Goal: Task Accomplishment & Management: Use online tool/utility

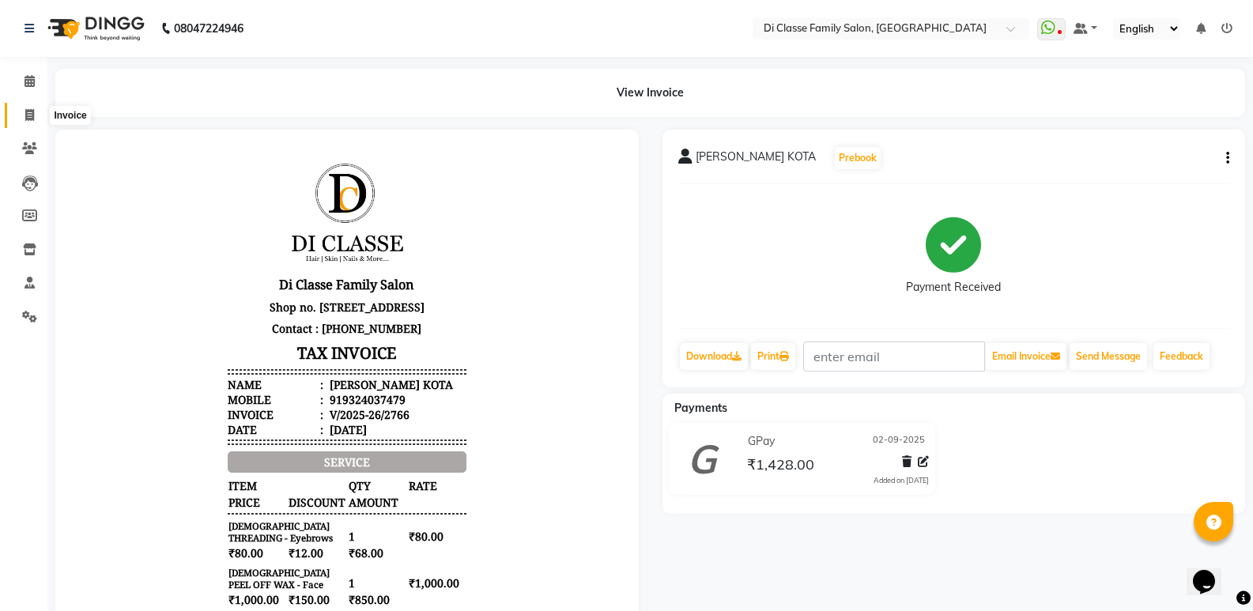
click at [40, 120] on span at bounding box center [30, 116] width 28 height 18
select select "service"
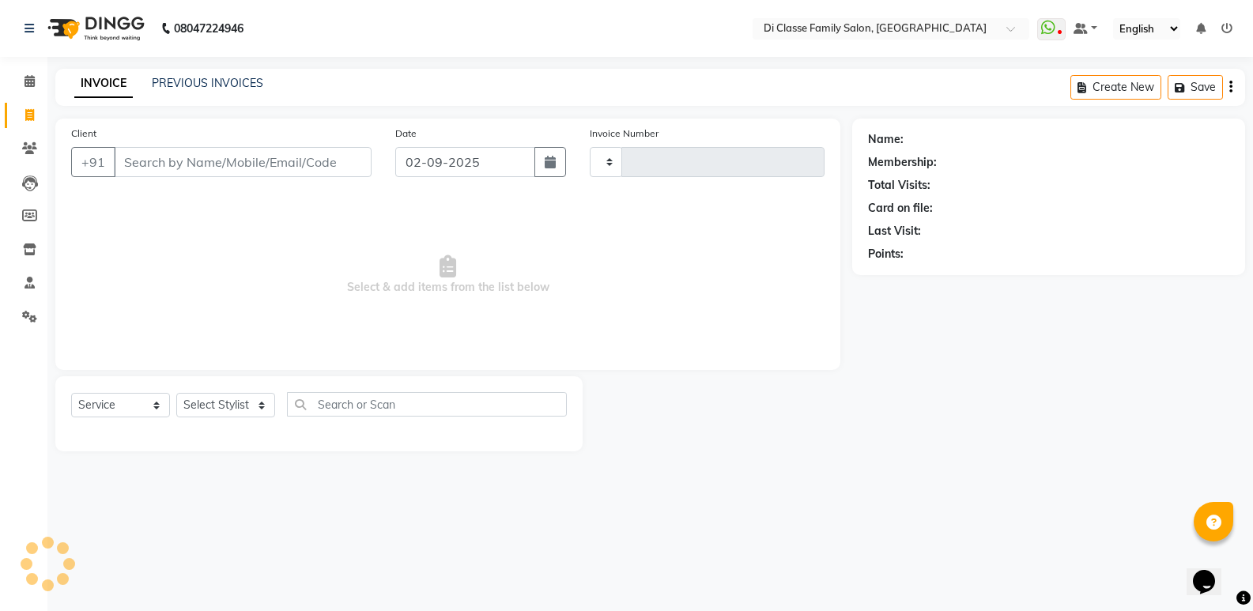
type input "2767"
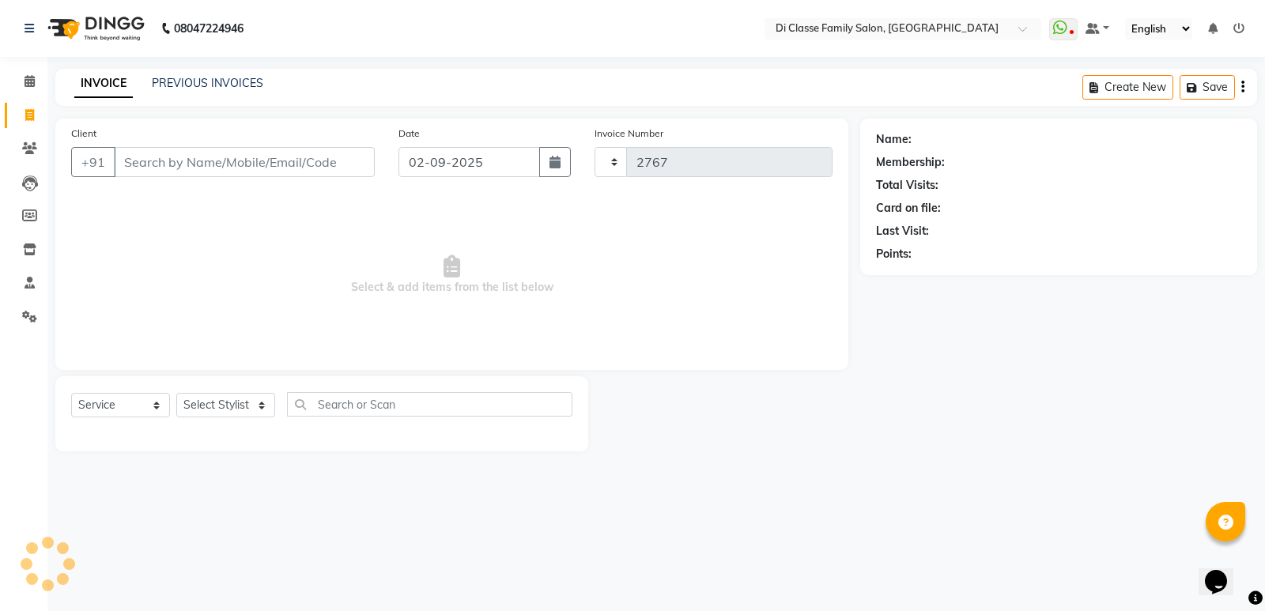
select select "6346"
click at [201, 83] on link "PREVIOUS INVOICES" at bounding box center [207, 83] width 111 height 14
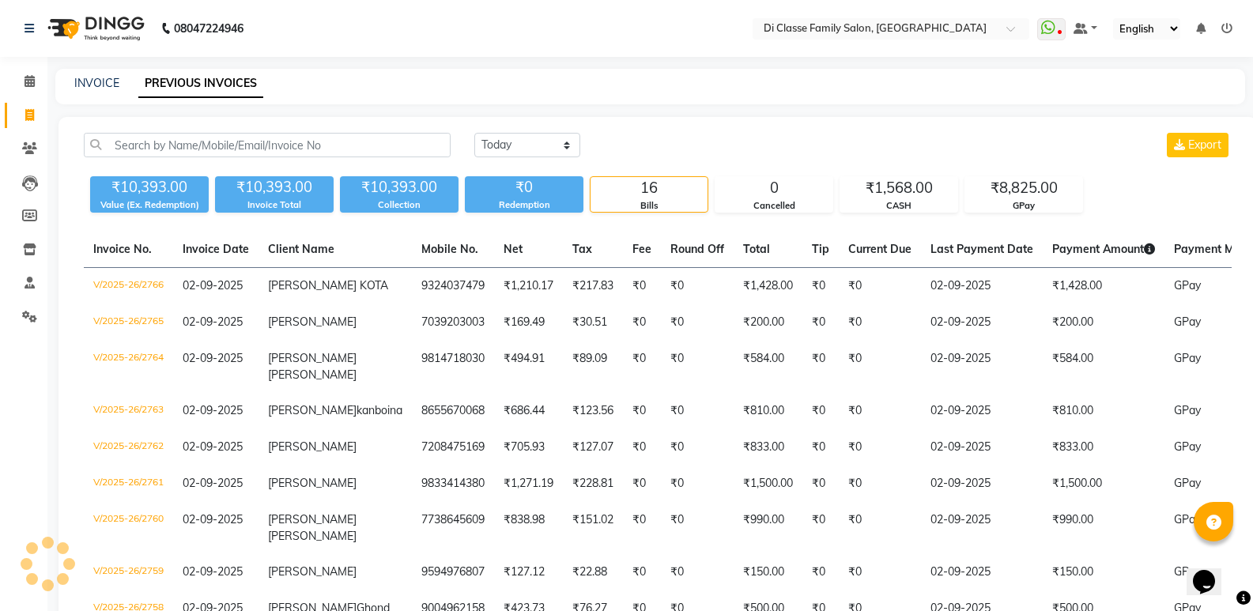
click at [387, 85] on div "INVOICE PREVIOUS INVOICES" at bounding box center [640, 83] width 1171 height 17
click at [89, 76] on link "INVOICE" at bounding box center [96, 83] width 45 height 14
select select "6346"
select select "service"
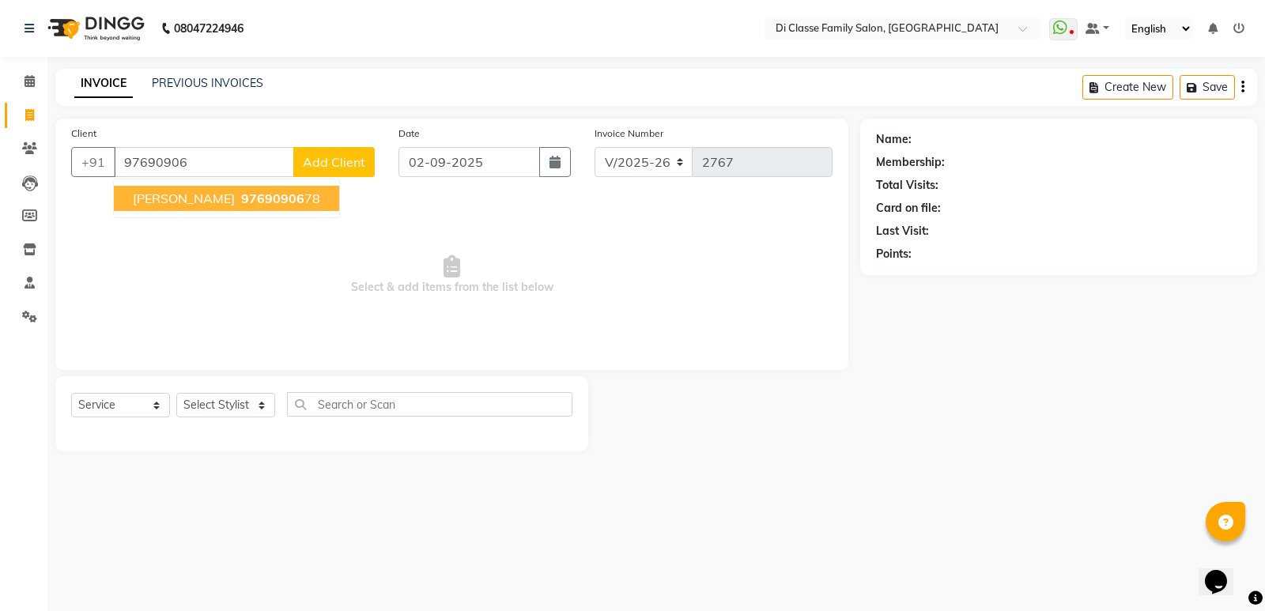
click at [172, 203] on span "[PERSON_NAME]" at bounding box center [184, 199] width 102 height 16
type input "9769090678"
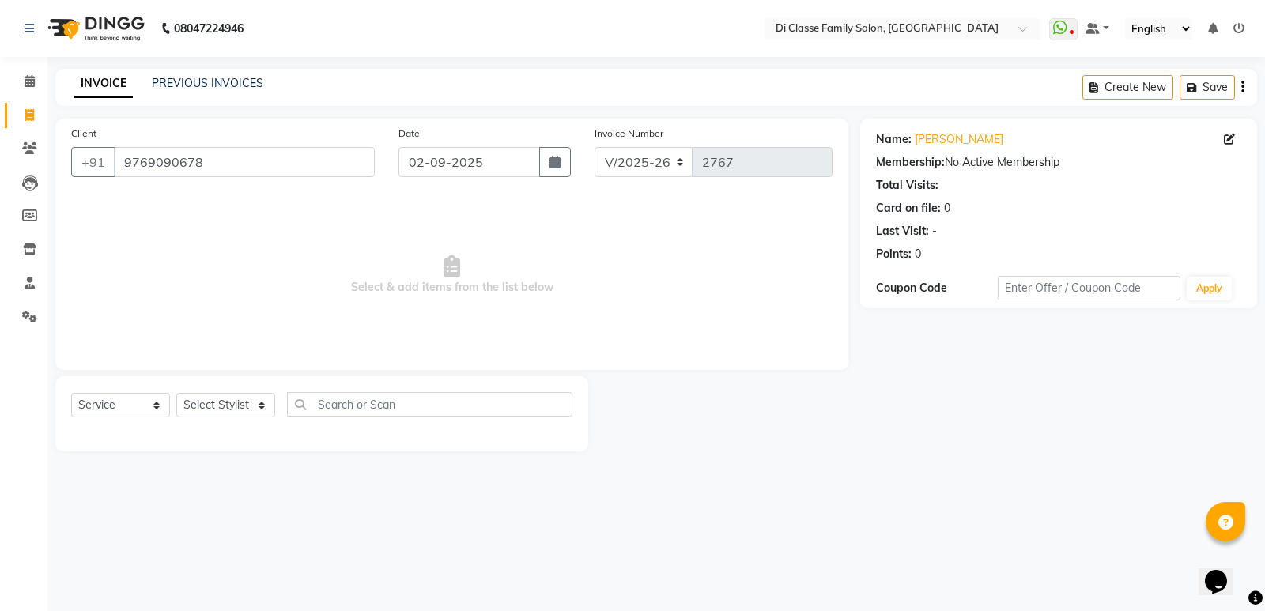
click at [195, 243] on span "Select & add items from the list below" at bounding box center [451, 275] width 761 height 158
click at [248, 408] on select "Select Stylist ADMIN [PERSON_NAME] [PERSON_NAME] [PERSON_NAME] KAPIL [PERSON_NA…" at bounding box center [225, 405] width 99 height 25
select select "47552"
click at [176, 393] on select "Select Stylist ADMIN [PERSON_NAME] [PERSON_NAME] [PERSON_NAME] KAPIL [PERSON_NA…" at bounding box center [225, 405] width 99 height 25
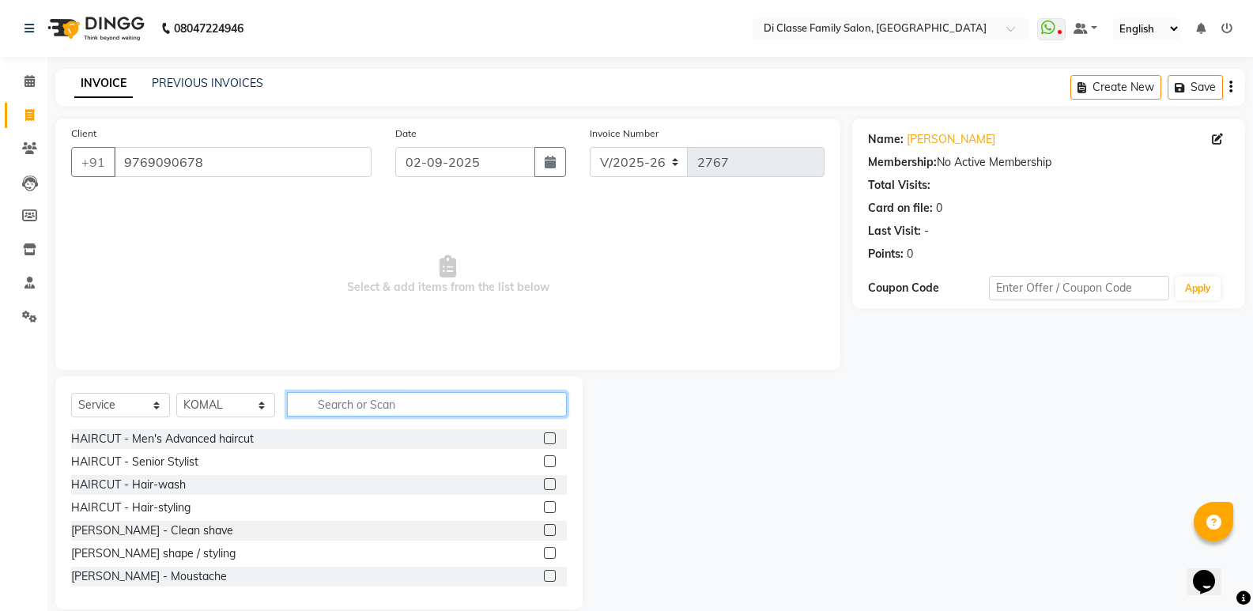
click at [347, 400] on input "text" at bounding box center [427, 404] width 280 height 25
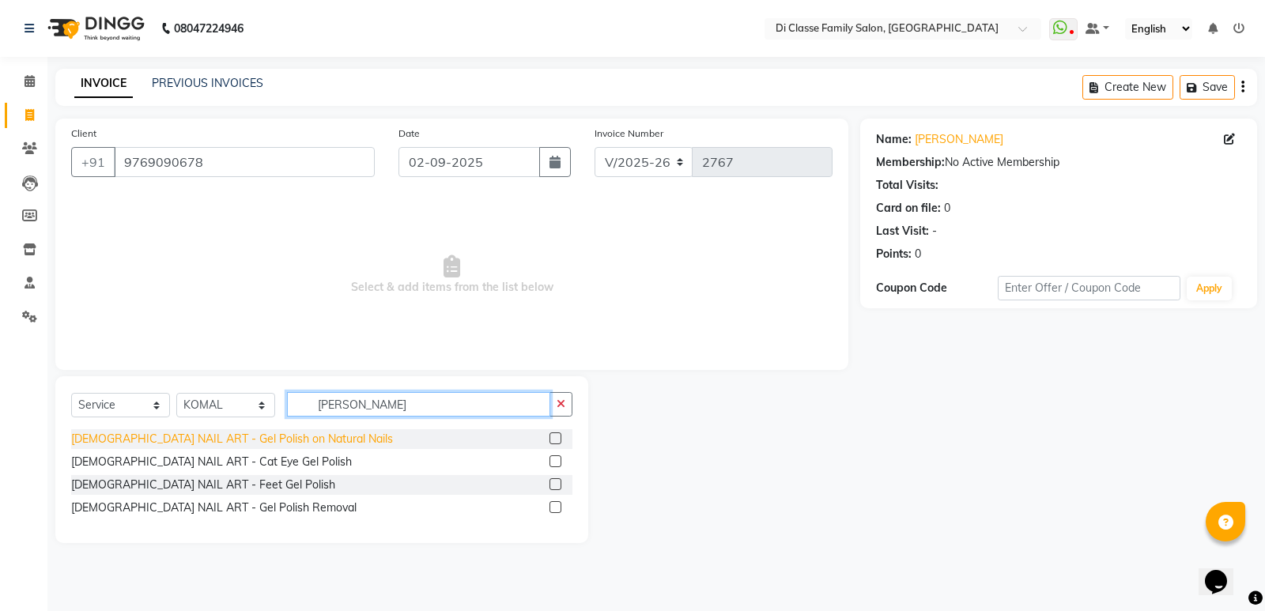
type input "[PERSON_NAME]"
click at [175, 444] on div "[DEMOGRAPHIC_DATA] NAIL ART - Gel Polish on Natural Nails" at bounding box center [232, 439] width 322 height 17
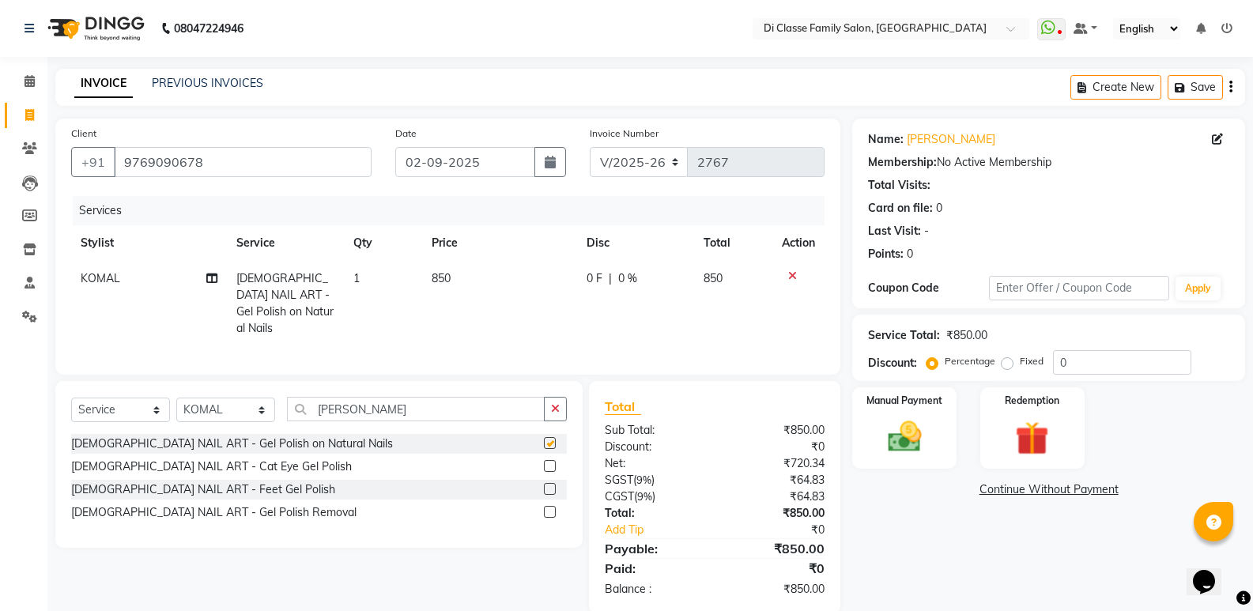
checkbox input "false"
click at [545, 406] on button "button" at bounding box center [555, 409] width 23 height 25
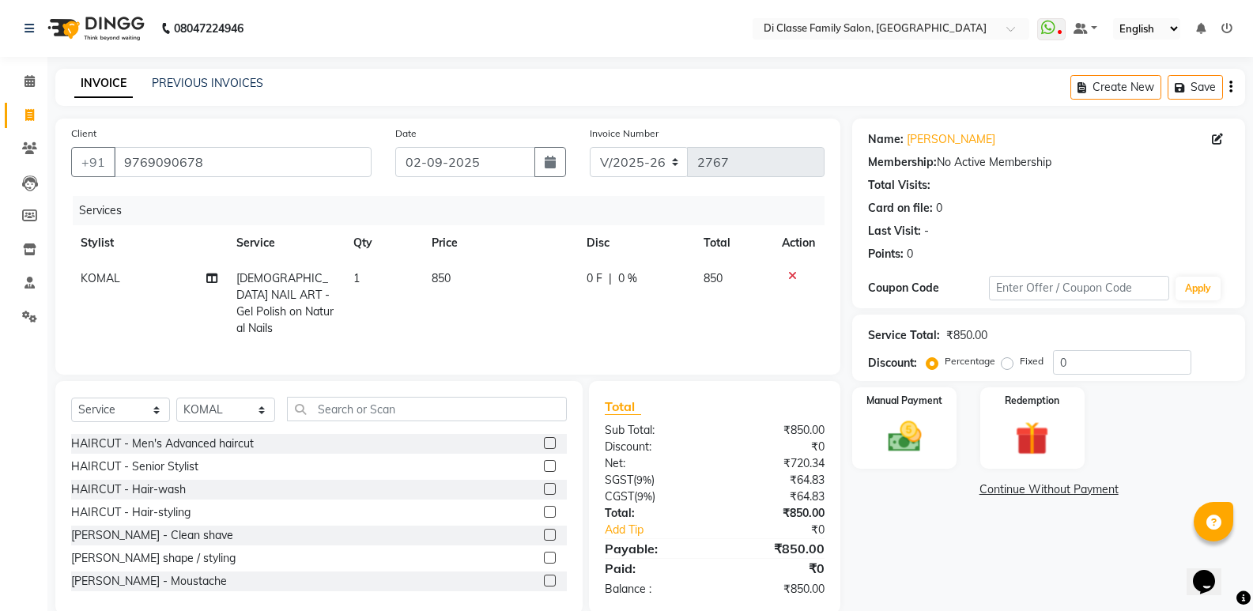
click at [628, 297] on td "0 F | 0 %" at bounding box center [635, 303] width 117 height 85
select select "47552"
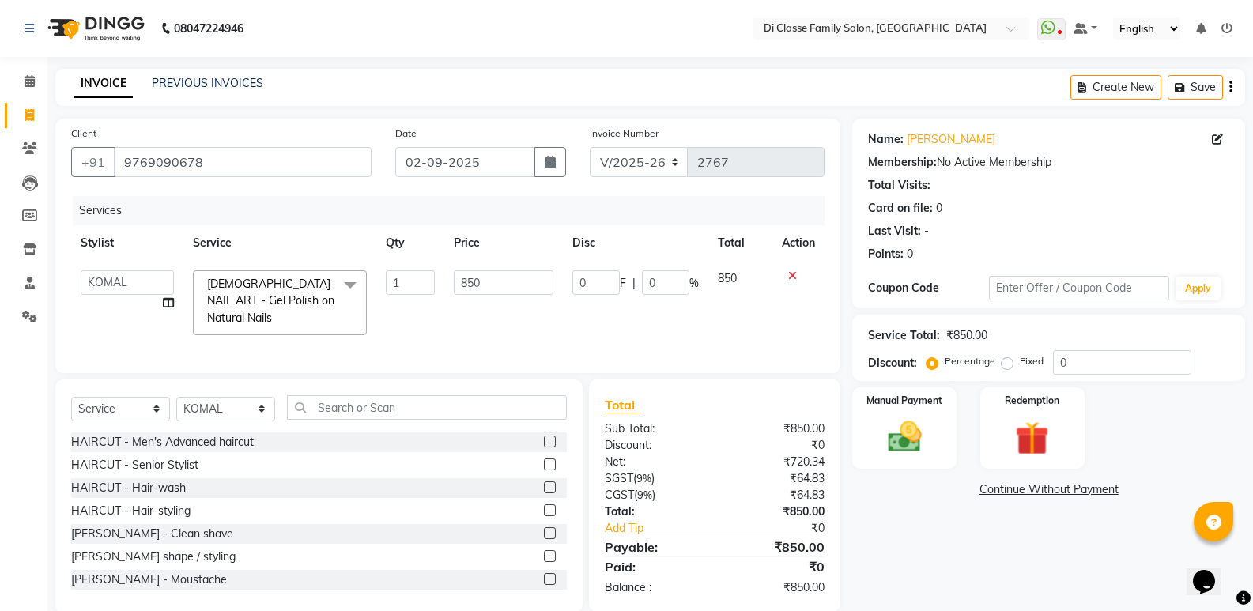
click at [620, 292] on div "0 F | 0 %" at bounding box center [635, 282] width 126 height 25
drag, startPoint x: 606, startPoint y: 288, endPoint x: 590, endPoint y: 285, distance: 15.3
click at [605, 288] on input "0" at bounding box center [595, 282] width 47 height 25
type input "350"
drag, startPoint x: 602, startPoint y: 319, endPoint x: 602, endPoint y: 328, distance: 8.7
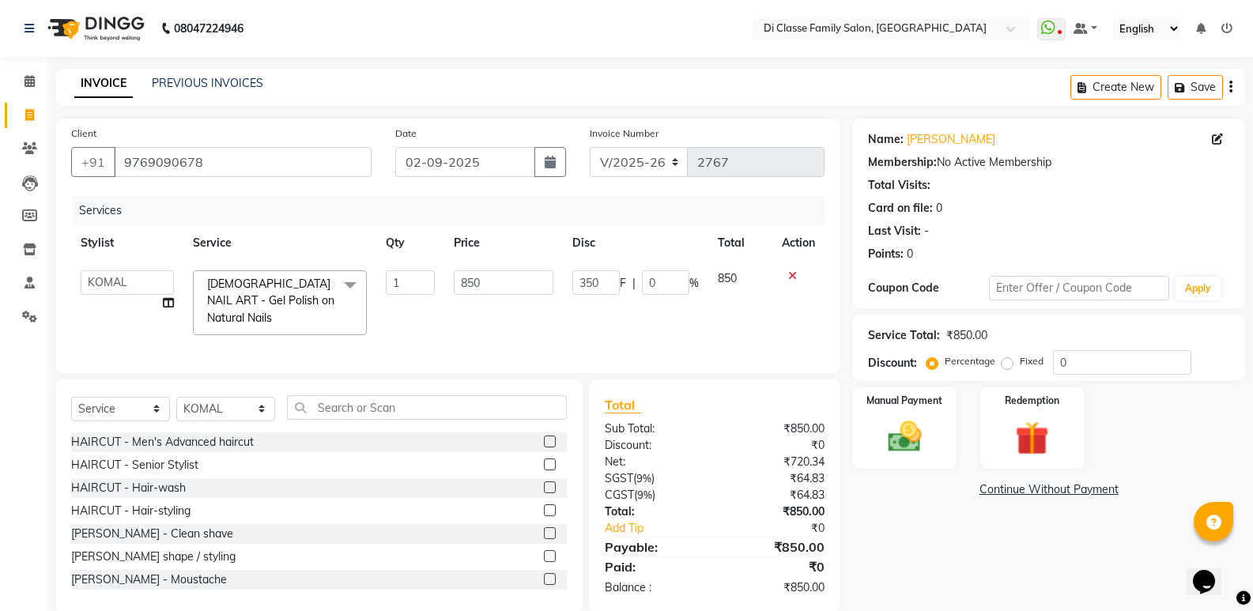
click at [602, 324] on td "350 F | 0 %" at bounding box center [635, 303] width 145 height 84
select select "47552"
drag, startPoint x: 299, startPoint y: 399, endPoint x: 379, endPoint y: 414, distance: 82.0
click at [324, 404] on input "text" at bounding box center [427, 407] width 280 height 25
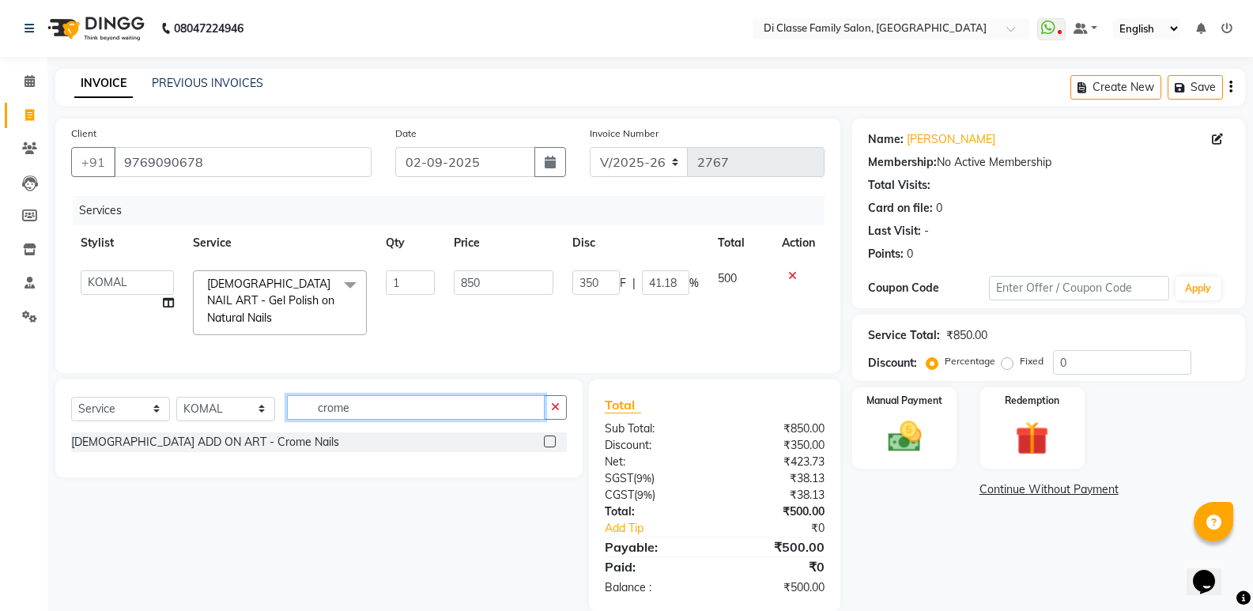
type input "crome"
click at [554, 436] on label at bounding box center [550, 442] width 12 height 12
click at [554, 437] on input "checkbox" at bounding box center [549, 442] width 10 height 10
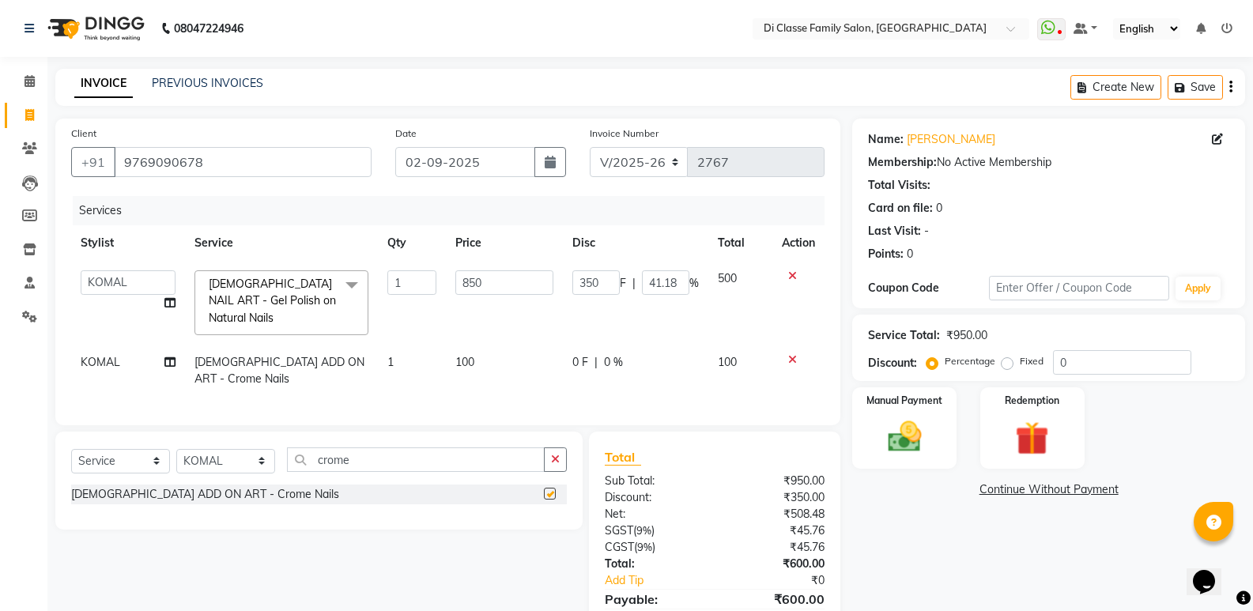
checkbox input "false"
click at [507, 357] on td "100" at bounding box center [504, 371] width 117 height 52
select select "47552"
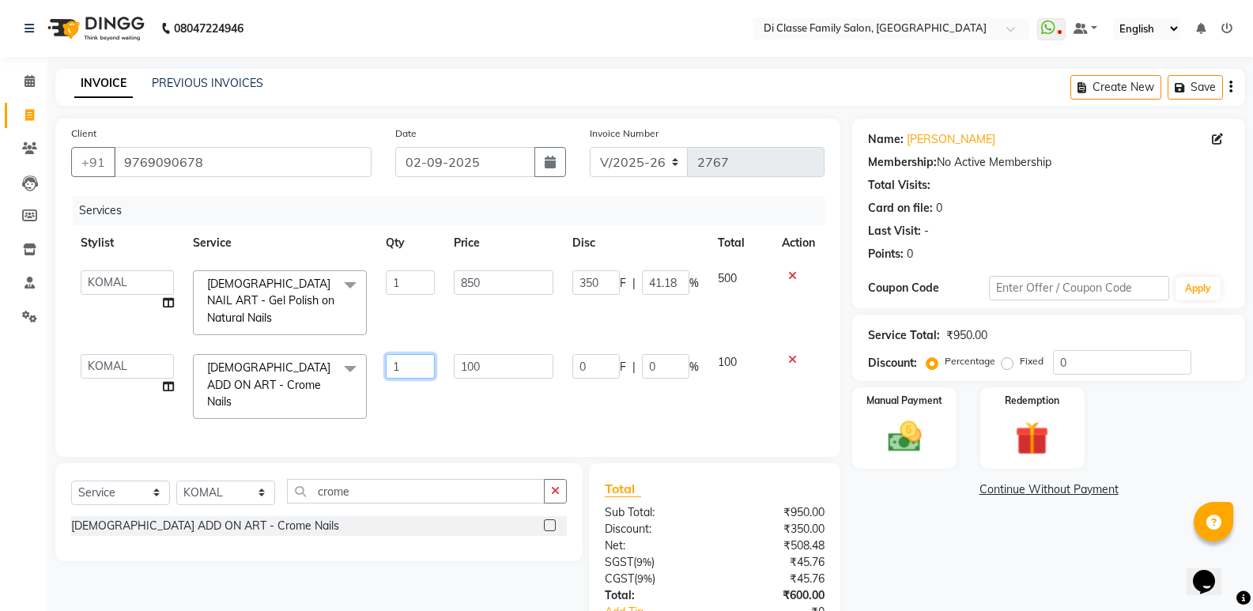
click at [404, 354] on input "1" at bounding box center [410, 366] width 49 height 25
type input "10"
click at [421, 370] on td "10" at bounding box center [410, 387] width 68 height 84
select select "47552"
click at [477, 354] on input "100" at bounding box center [503, 366] width 99 height 25
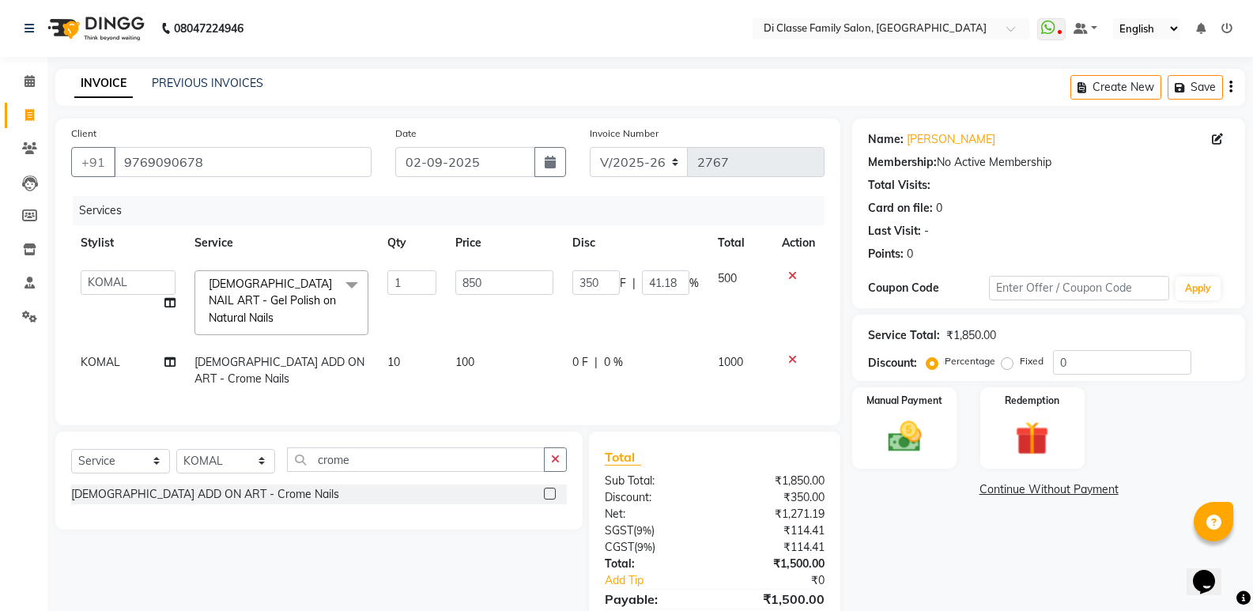
click at [587, 354] on span "0 F" at bounding box center [580, 362] width 16 height 17
select select "47552"
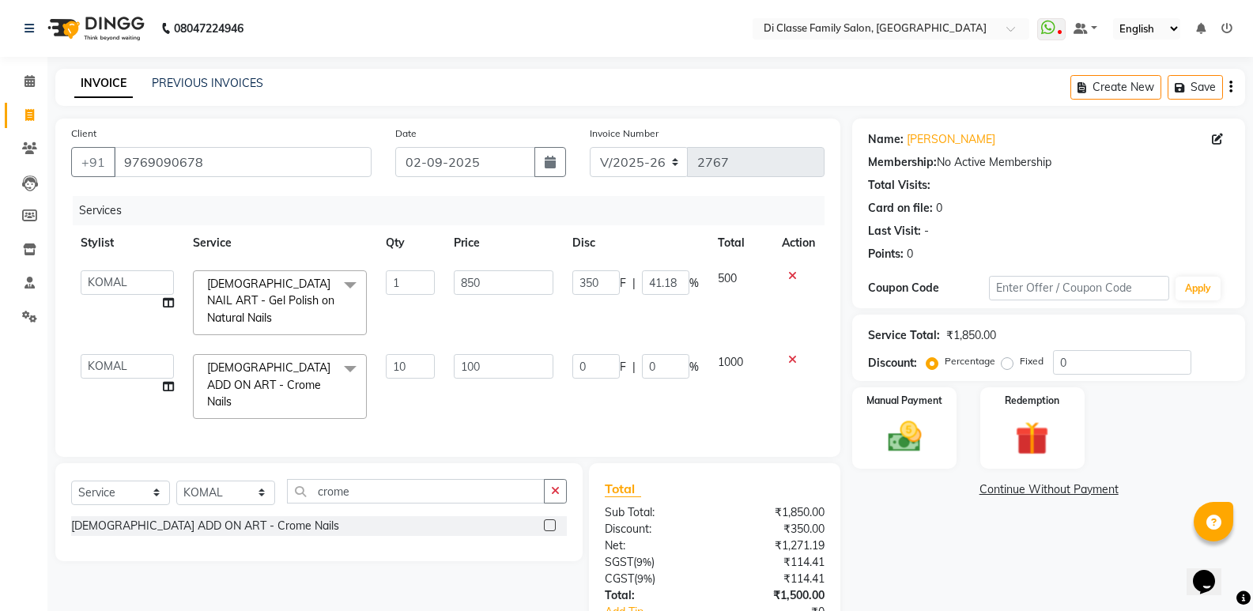
click at [587, 354] on input "0" at bounding box center [595, 366] width 47 height 25
type input "500"
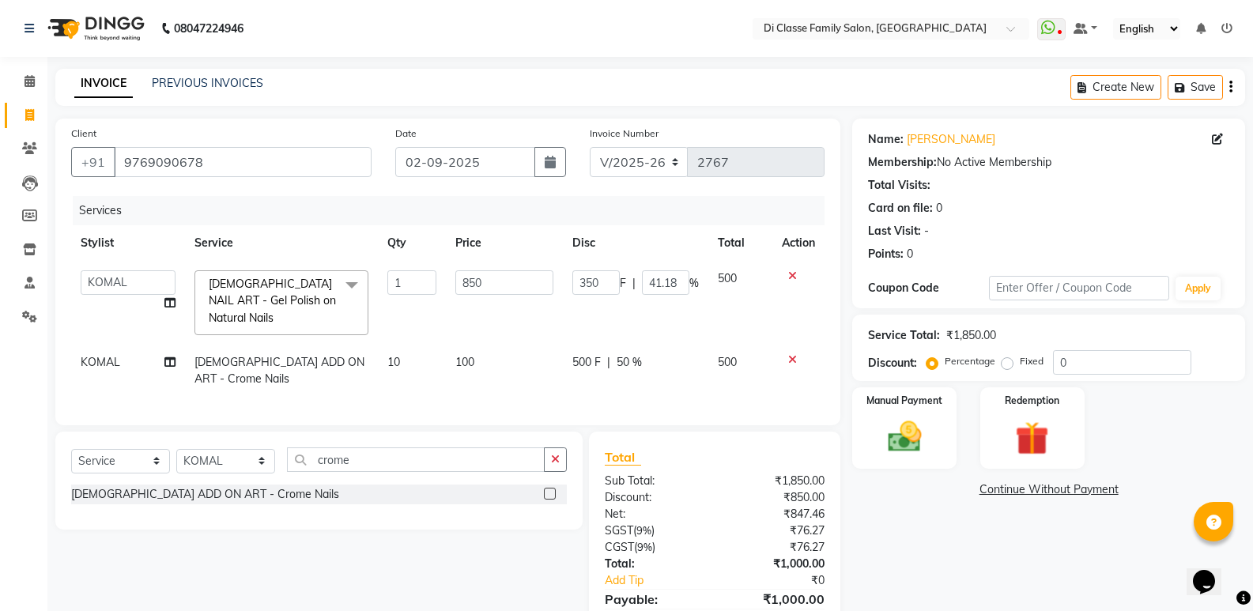
click at [961, 522] on div "Name: [PERSON_NAME] Membership: No Active Membership Total Visits: Card on file…" at bounding box center [1054, 391] width 405 height 545
click at [921, 430] on img at bounding box center [904, 437] width 56 height 40
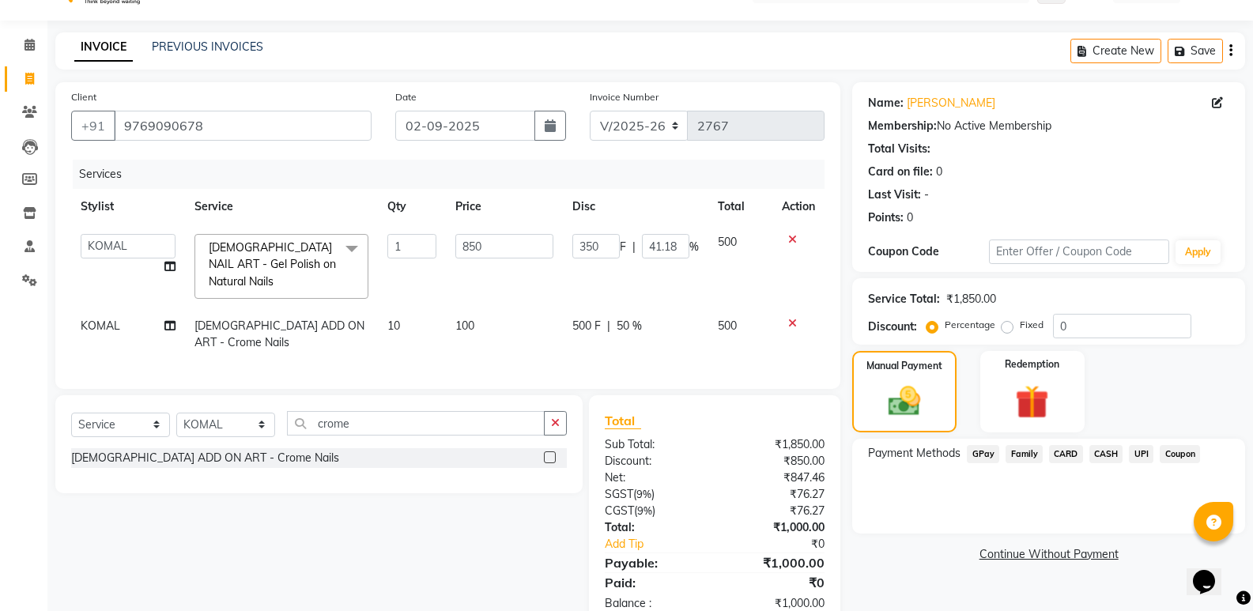
scroll to position [72, 0]
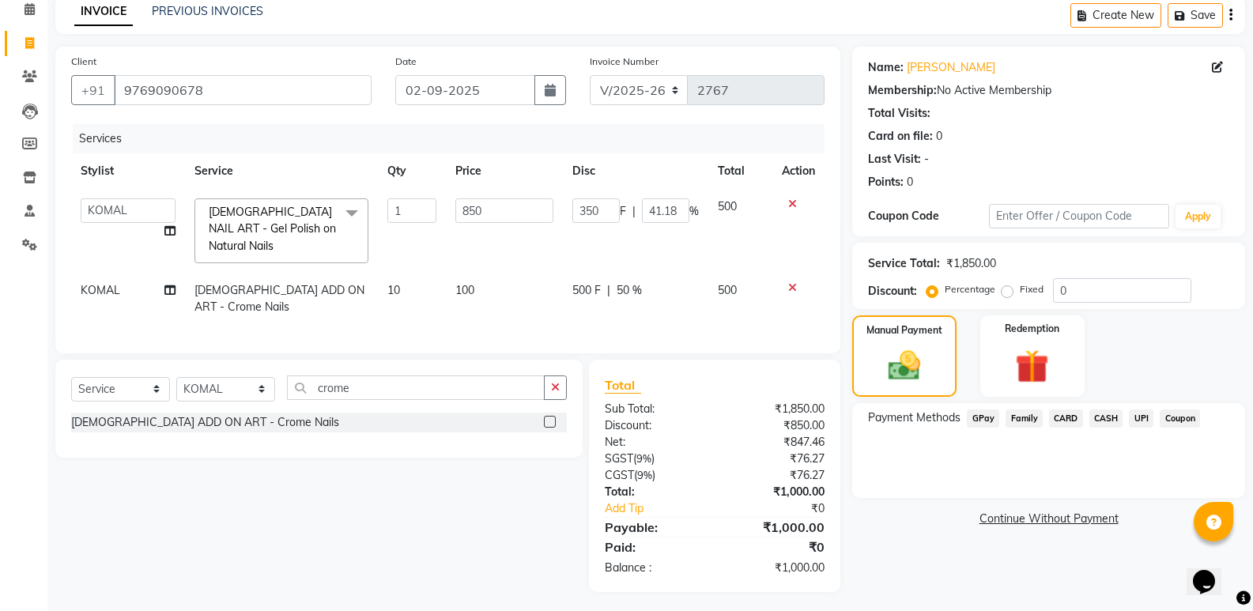
click at [991, 409] on span "GPay" at bounding box center [983, 418] width 32 height 18
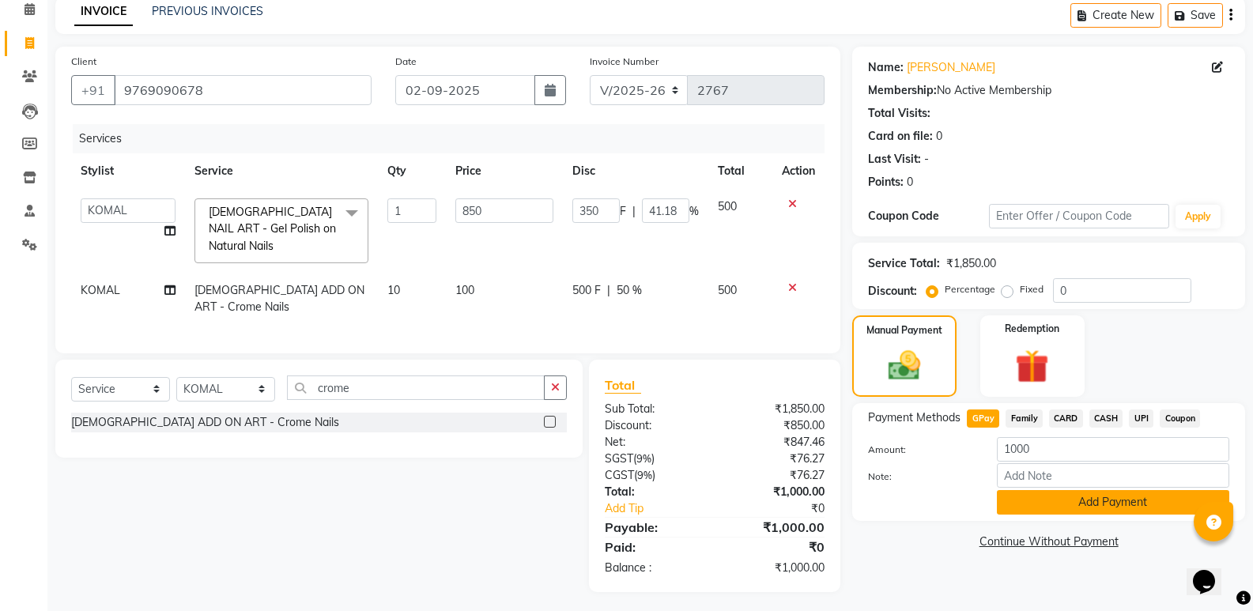
click at [1017, 504] on button "Add Payment" at bounding box center [1113, 502] width 232 height 25
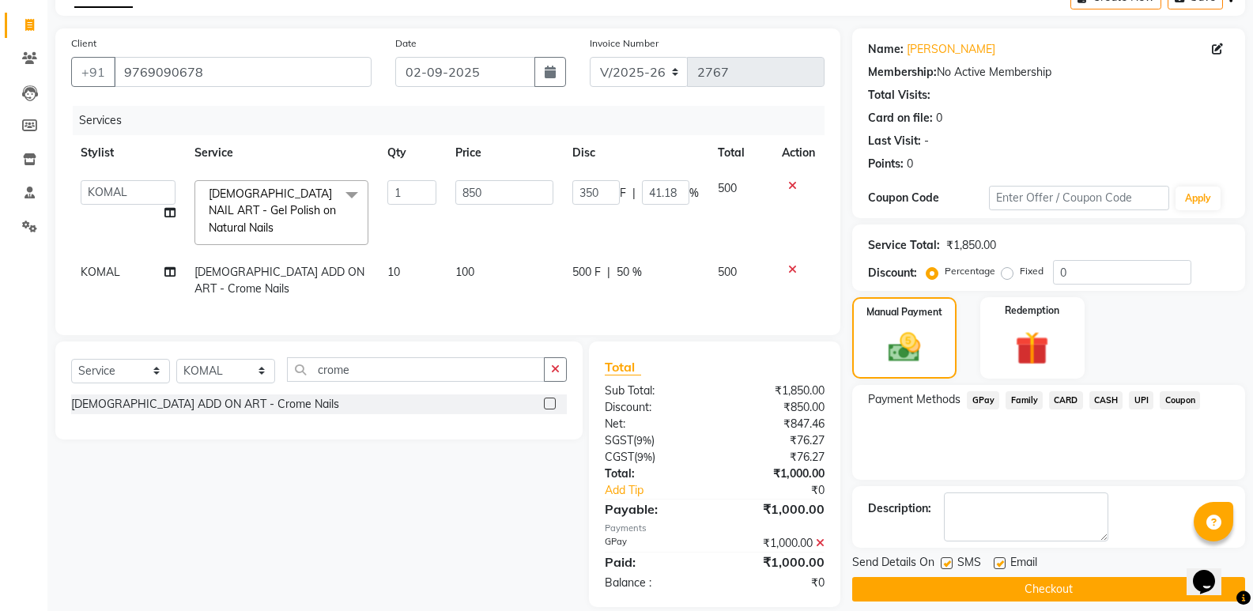
scroll to position [105, 0]
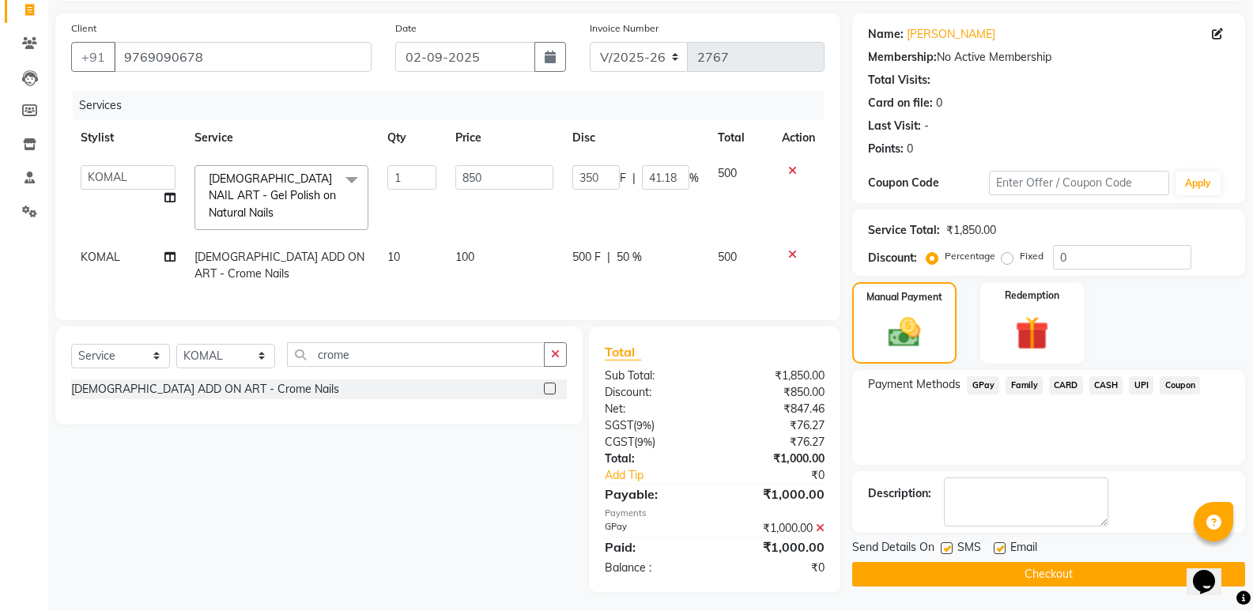
click at [1020, 566] on button "Checkout" at bounding box center [1048, 574] width 393 height 25
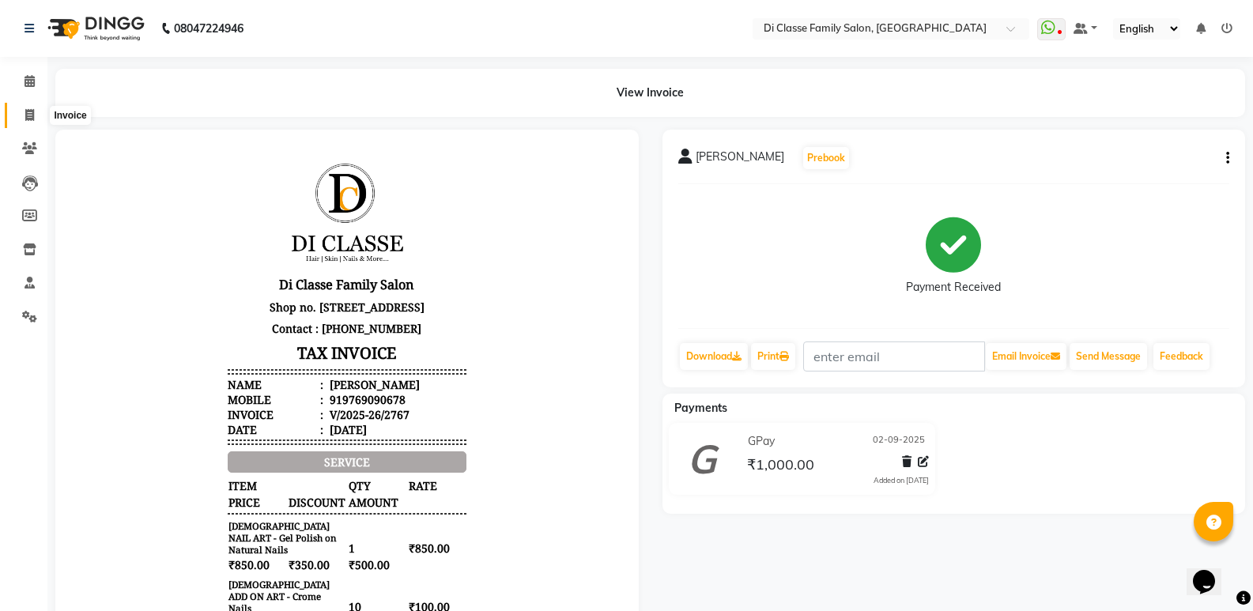
click at [38, 118] on span at bounding box center [30, 116] width 28 height 18
select select "6346"
select select "service"
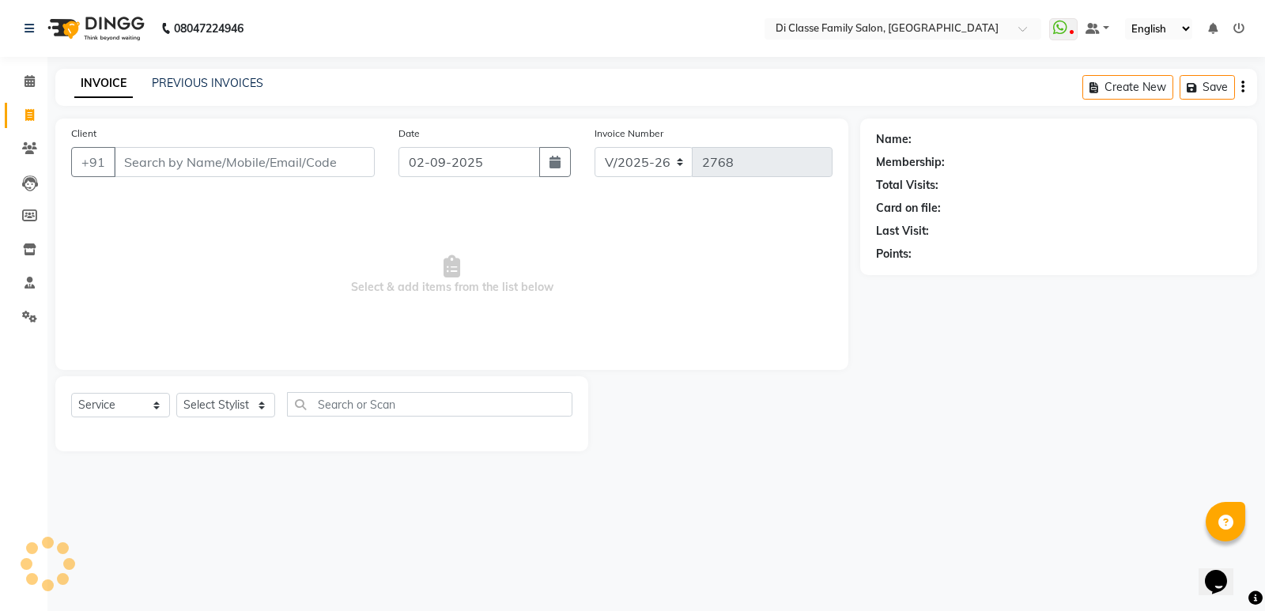
click at [141, 171] on input "Client" at bounding box center [244, 162] width 261 height 30
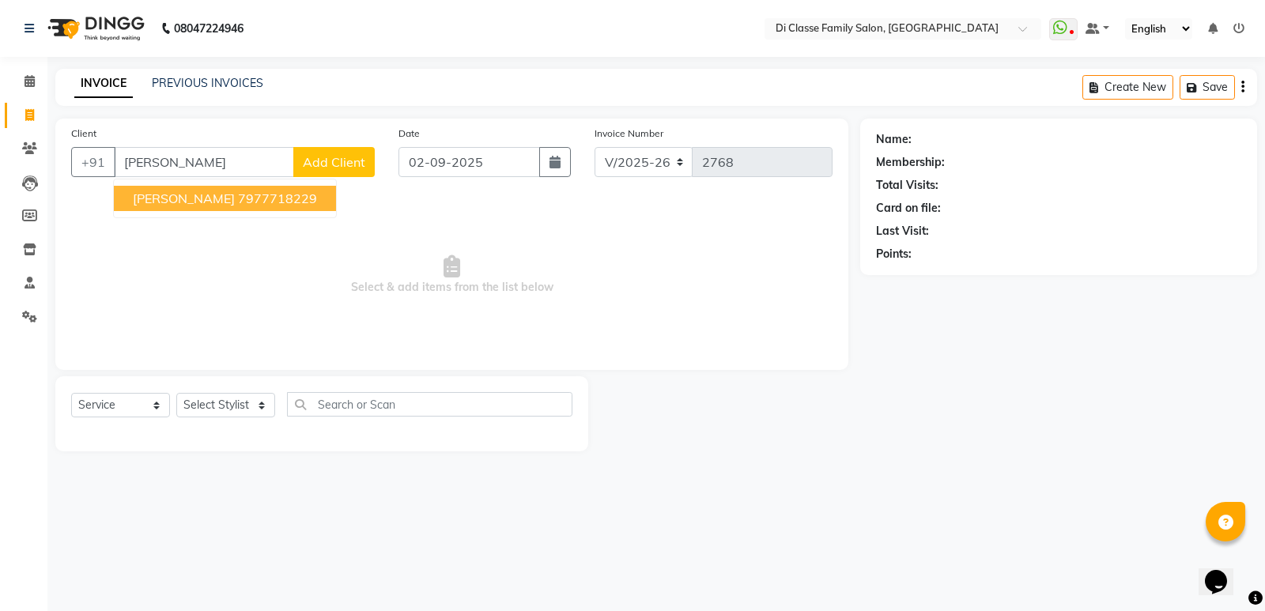
click at [152, 202] on span "[PERSON_NAME]" at bounding box center [184, 199] width 102 height 16
type input "7977718229"
select select "1: Object"
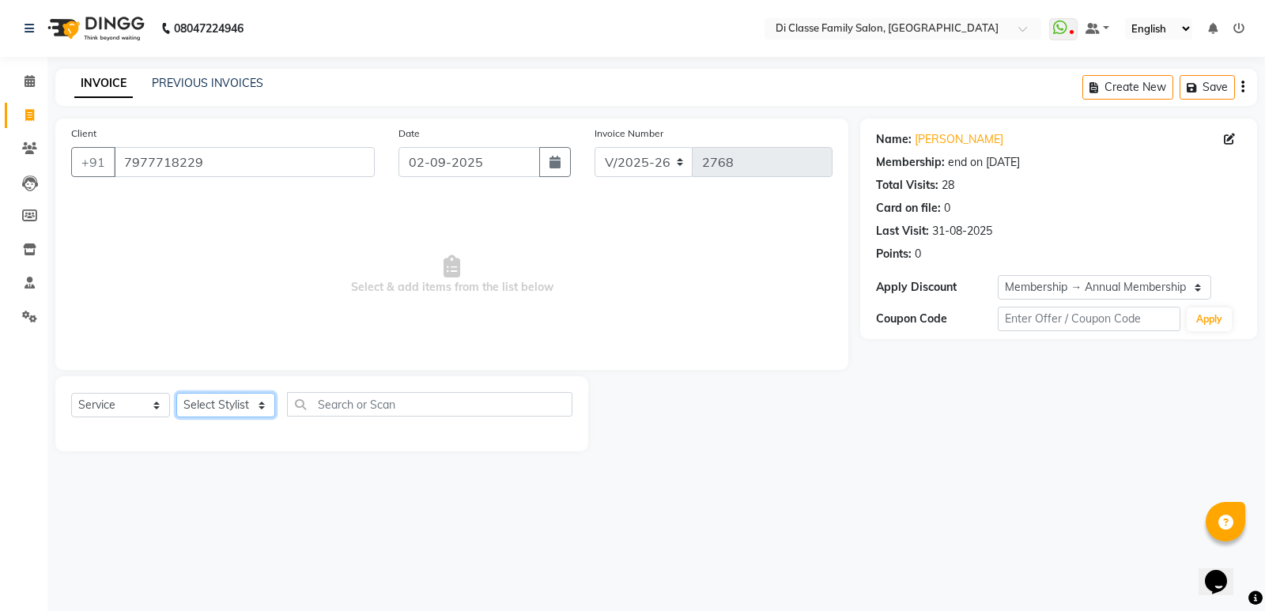
click at [252, 396] on select "Select Stylist ADMIN [PERSON_NAME] [PERSON_NAME] [PERSON_NAME] KAPIL [PERSON_NA…" at bounding box center [225, 405] width 99 height 25
select select "50727"
click at [176, 393] on select "Select Stylist ADMIN [PERSON_NAME] [PERSON_NAME] [PERSON_NAME] KAPIL [PERSON_NA…" at bounding box center [225, 405] width 99 height 25
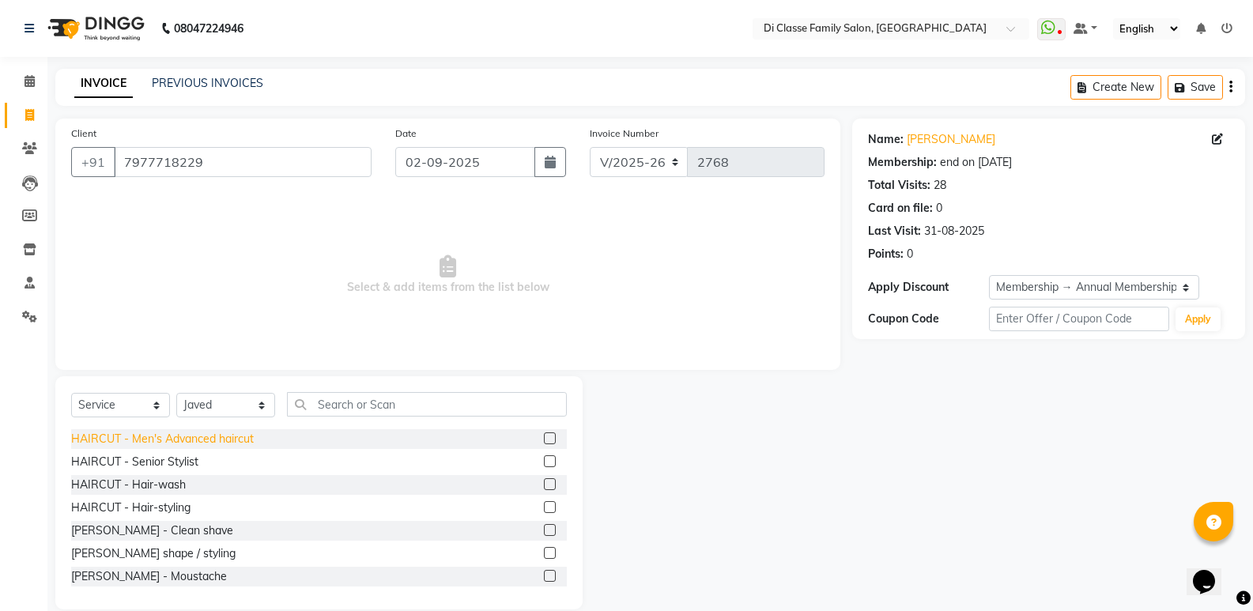
click at [161, 441] on div "HAIRCUT - Men's Advanced haircut" at bounding box center [162, 439] width 183 height 17
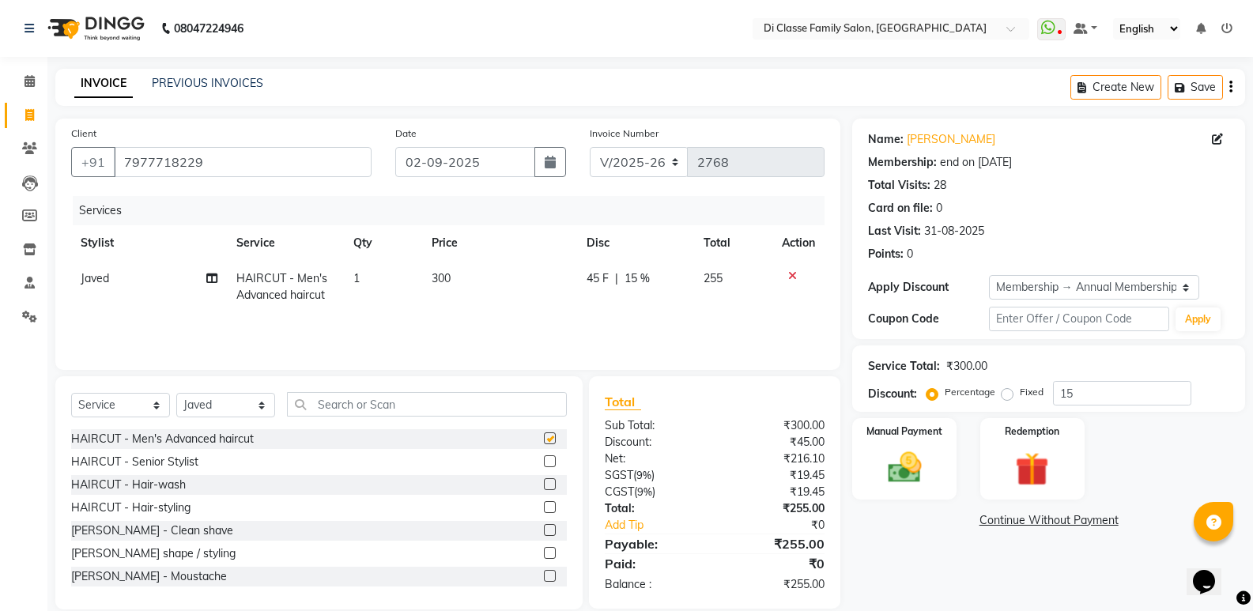
checkbox input "false"
click at [158, 529] on div "[PERSON_NAME] - Clean shave" at bounding box center [152, 531] width 162 height 17
checkbox input "false"
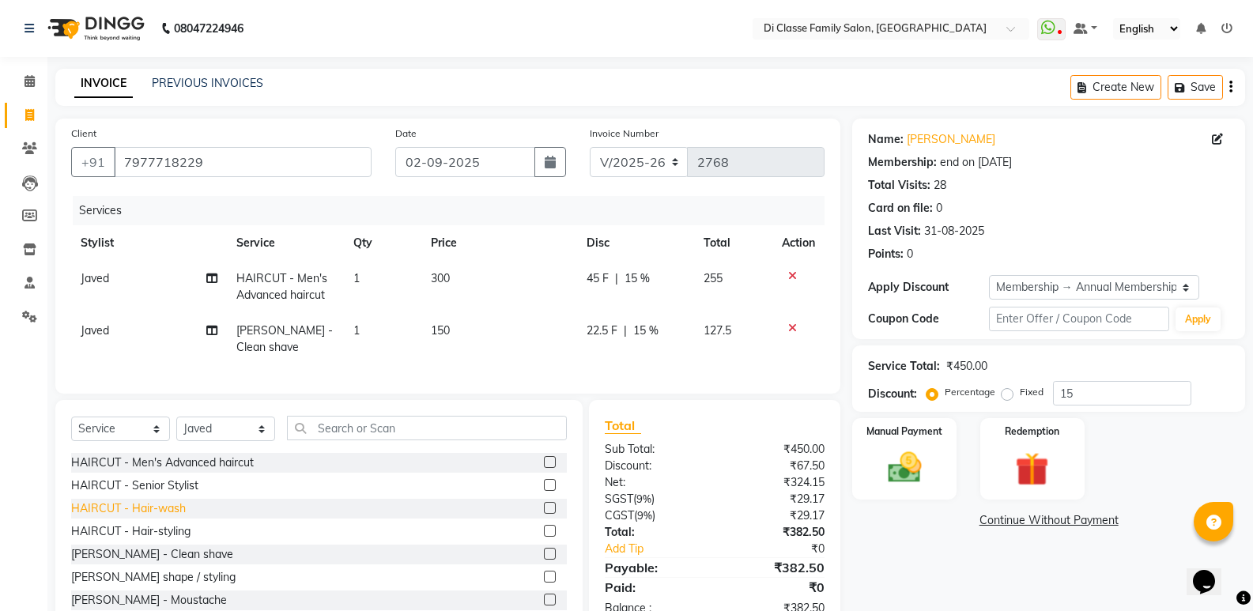
click at [141, 517] on div "HAIRCUT - Hair-wash" at bounding box center [128, 508] width 115 height 17
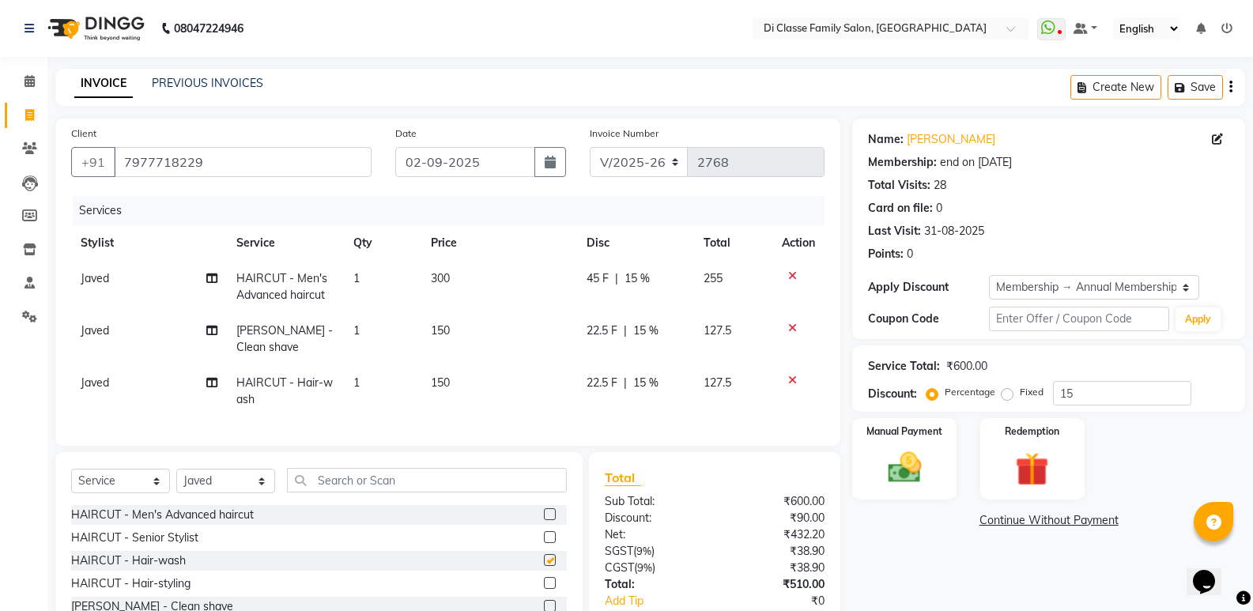
checkbox input "false"
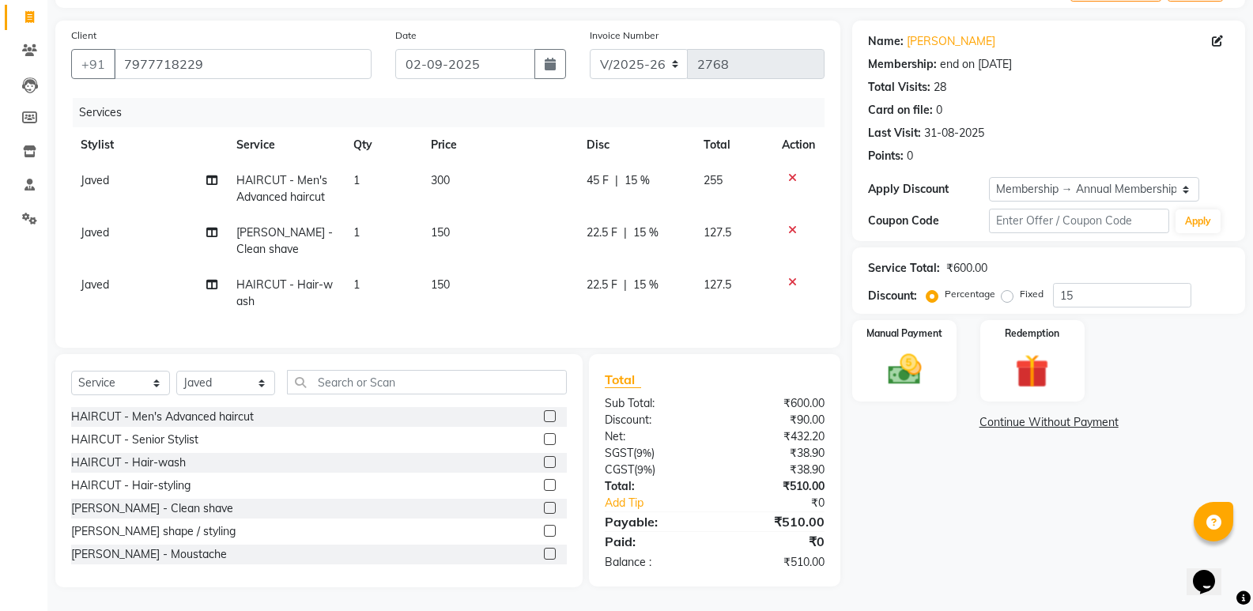
click at [958, 496] on div "Name: [PERSON_NAME] Membership: end on [DATE] Total Visits: 28 Card on file: 0 …" at bounding box center [1054, 304] width 405 height 567
click at [613, 277] on span "22.5 F" at bounding box center [602, 285] width 31 height 17
select select "50727"
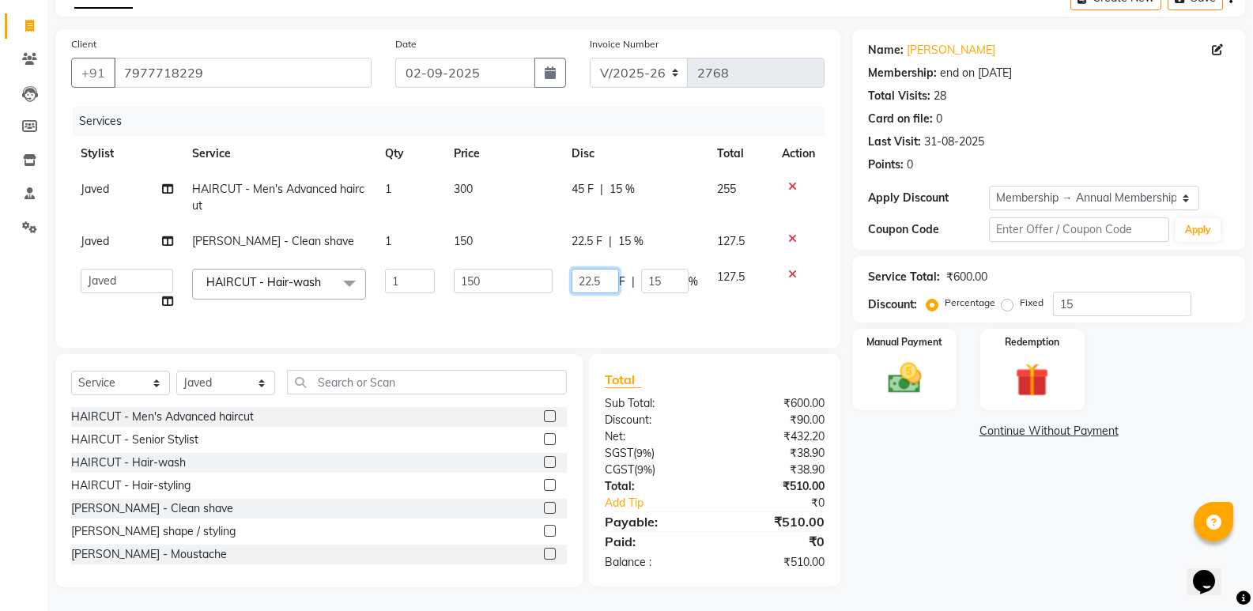
click at [612, 269] on input "22.5" at bounding box center [595, 281] width 47 height 25
type input "23"
click at [609, 242] on td "22.5 F | 15 %" at bounding box center [634, 242] width 145 height 36
select select "50727"
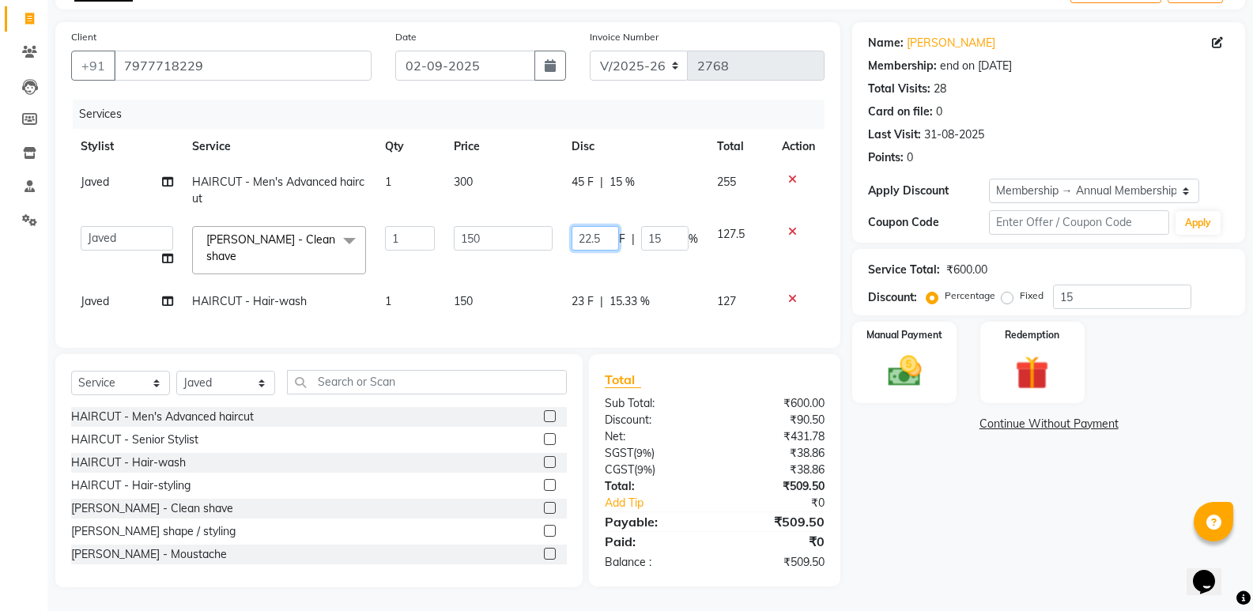
click at [609, 242] on input "22.5" at bounding box center [595, 238] width 47 height 25
type input "23"
click at [981, 523] on div "Name: [PERSON_NAME] Membership: end on [DATE] Total Visits: 28 Card on file: 0 …" at bounding box center [1054, 304] width 405 height 565
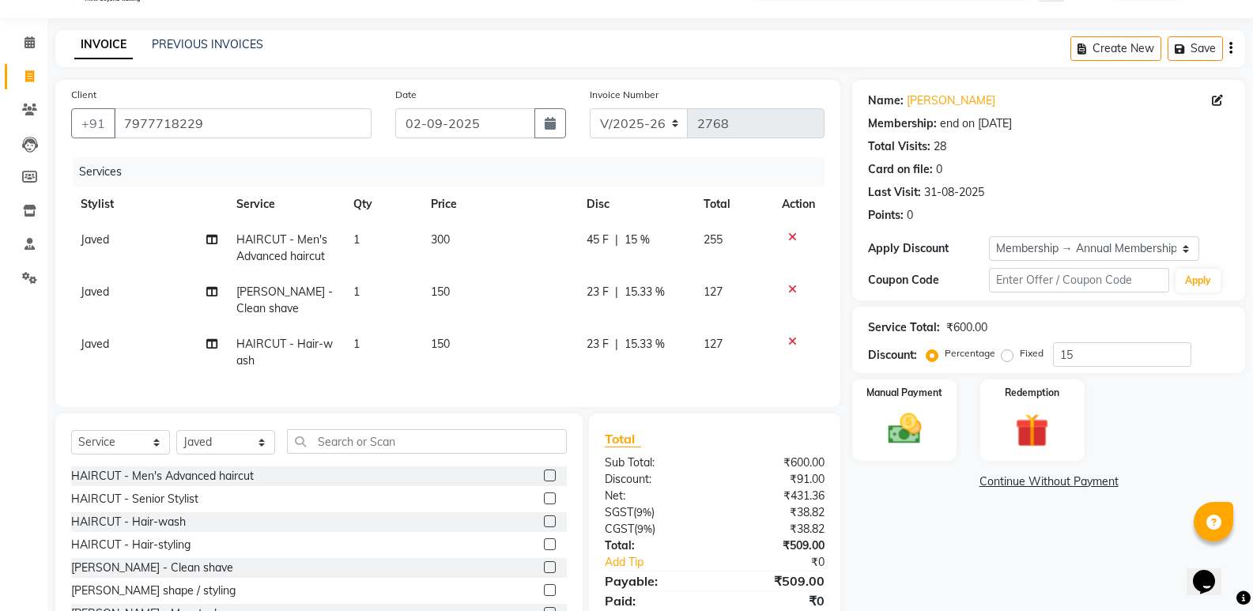
scroll to position [110, 0]
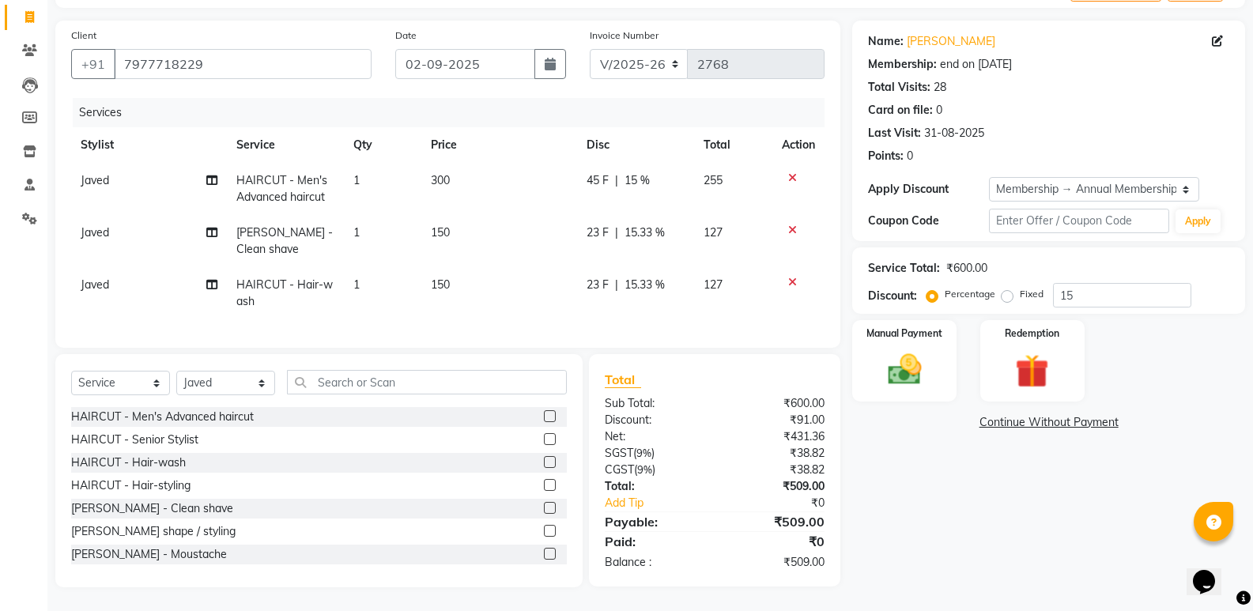
click at [620, 297] on td "23 F | 15.33 %" at bounding box center [636, 293] width 118 height 52
select select "50727"
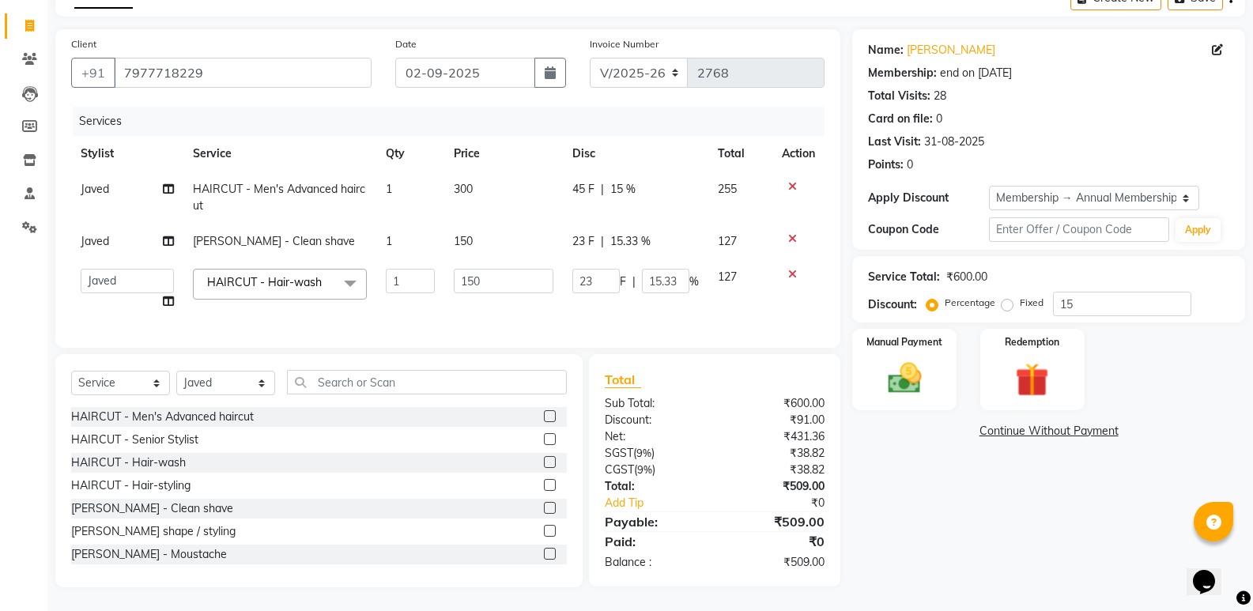
scroll to position [101, 0]
click at [620, 297] on td "23 F | 15.33 %" at bounding box center [635, 289] width 145 height 60
click at [945, 480] on div "Name: [PERSON_NAME] Membership: end on [DATE] Total Visits: 28 Card on file: 0 …" at bounding box center [1054, 308] width 405 height 558
click at [911, 367] on img at bounding box center [904, 378] width 56 height 40
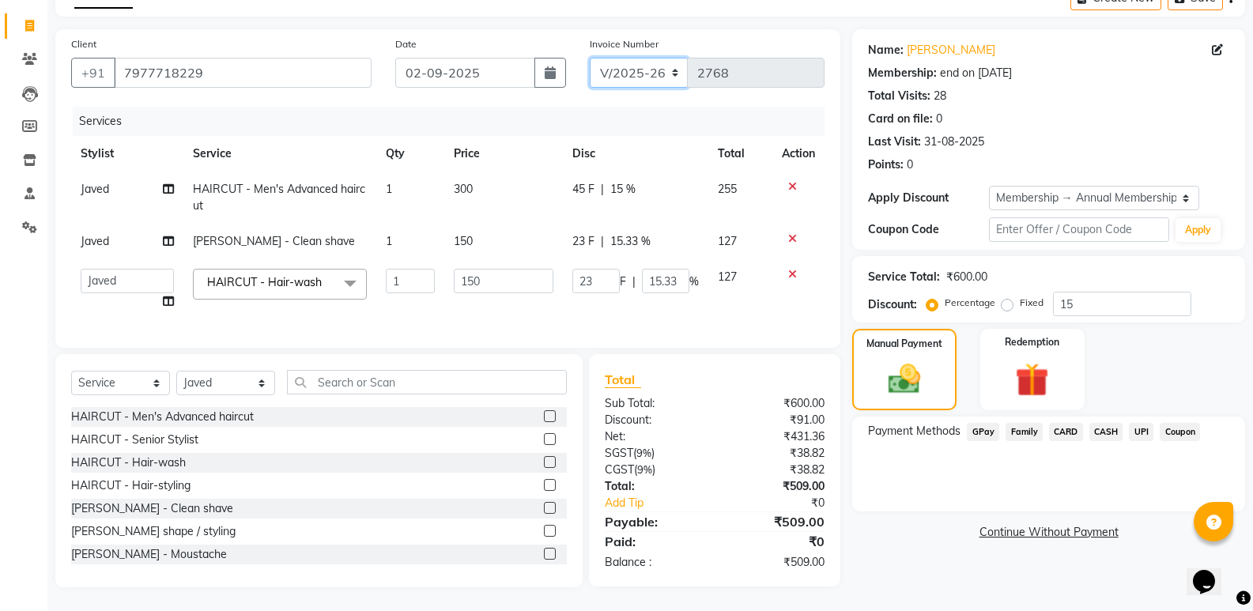
click at [617, 59] on select "INV/2025 V/2025-26" at bounding box center [639, 73] width 99 height 30
select select "8538"
click at [590, 58] on select "INV/2025 V/2025-26" at bounding box center [639, 73] width 99 height 30
type input "0313"
click at [1105, 423] on span "CASH" at bounding box center [1106, 432] width 34 height 18
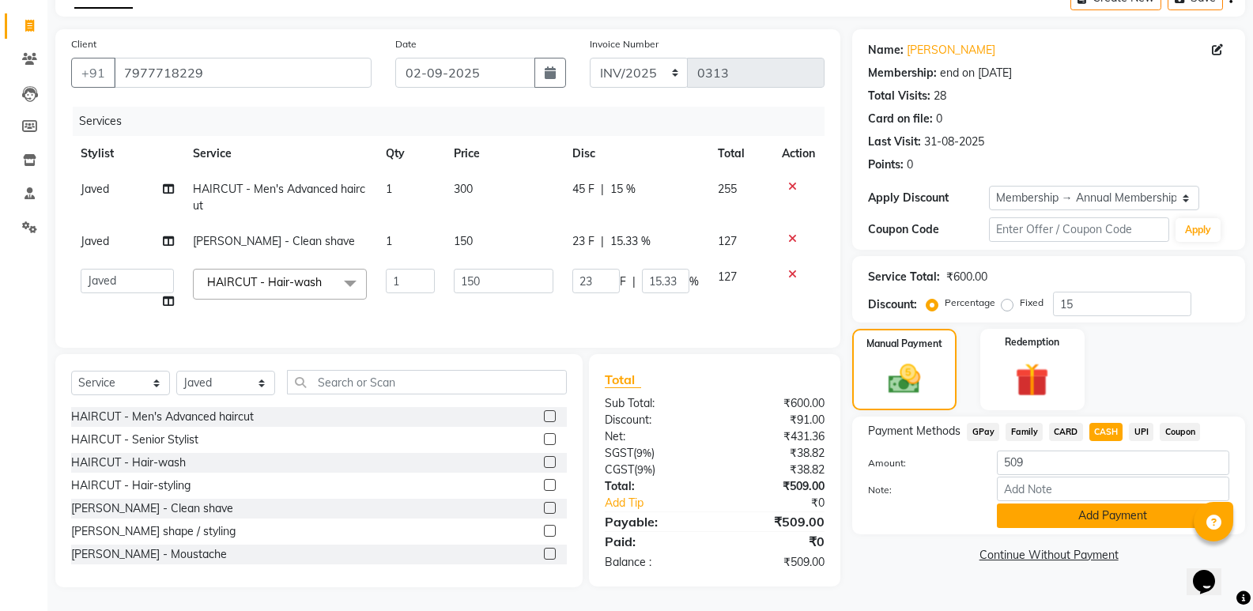
click at [1077, 507] on button "Add Payment" at bounding box center [1113, 516] width 232 height 25
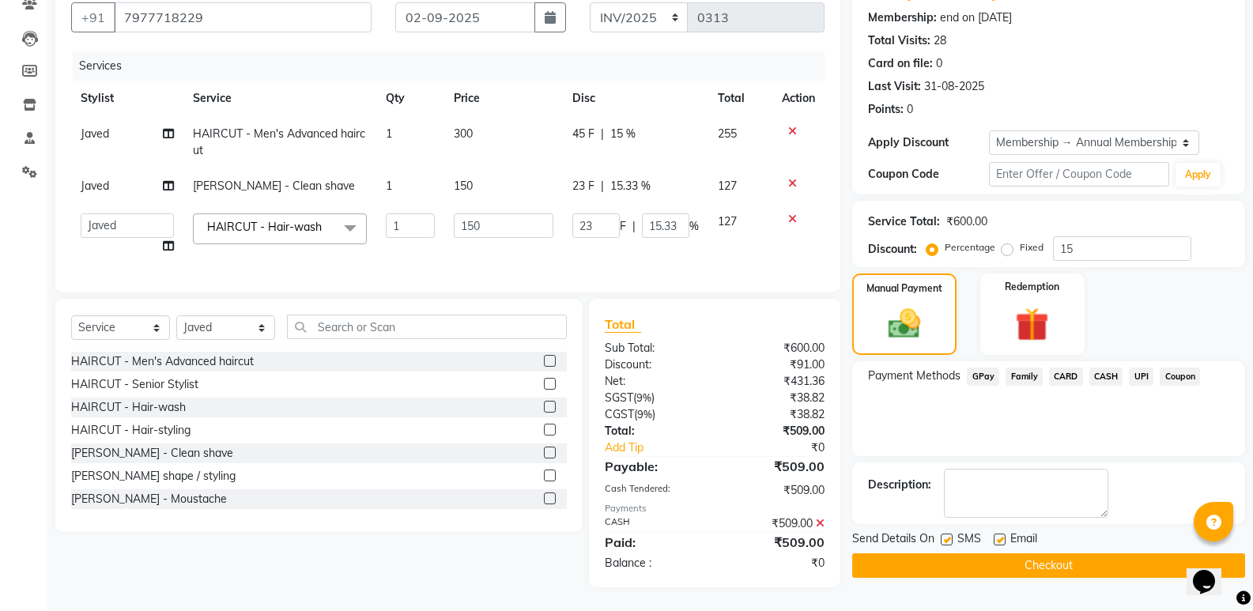
scroll to position [157, 0]
click at [1038, 553] on button "Checkout" at bounding box center [1048, 565] width 393 height 25
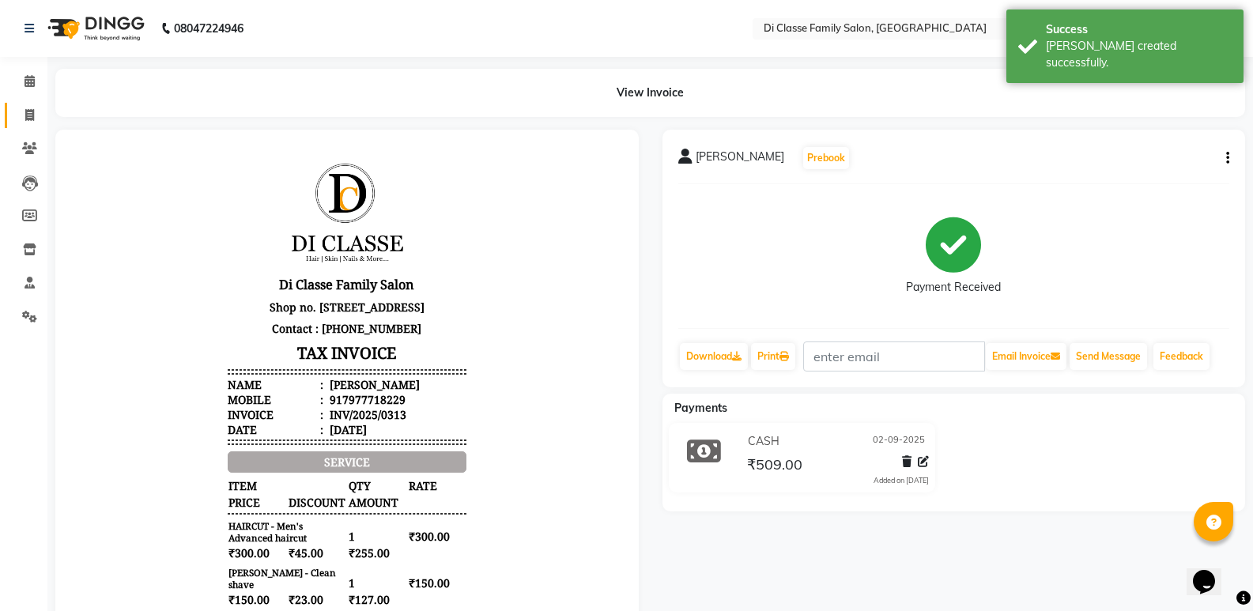
click at [8, 123] on link "Invoice" at bounding box center [24, 116] width 38 height 26
select select "6346"
select select "service"
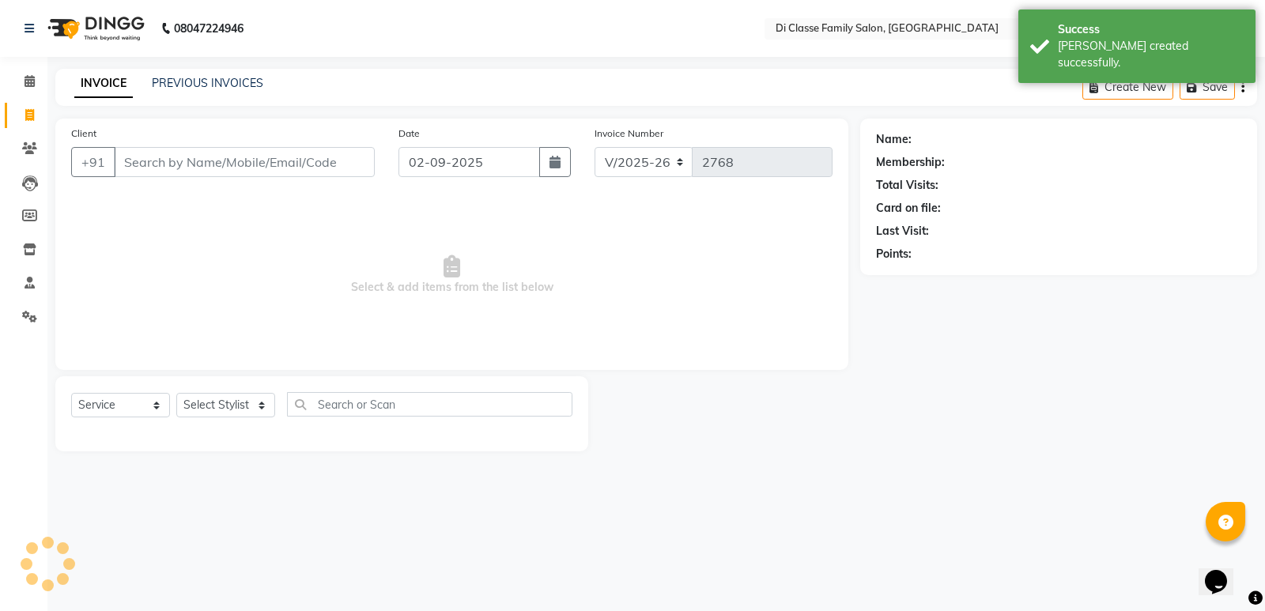
click at [201, 91] on div "PREVIOUS INVOICES" at bounding box center [207, 83] width 111 height 17
click at [220, 88] on link "PREVIOUS INVOICES" at bounding box center [207, 83] width 111 height 14
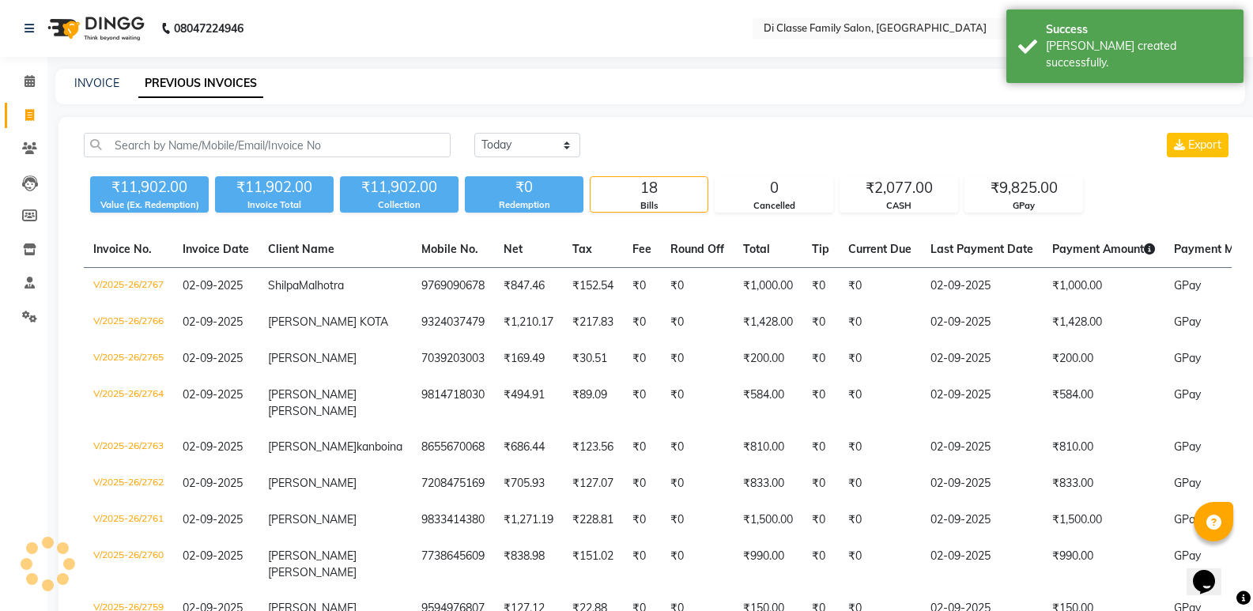
click at [364, 91] on div "INVOICE PREVIOUS INVOICES" at bounding box center [640, 83] width 1171 height 17
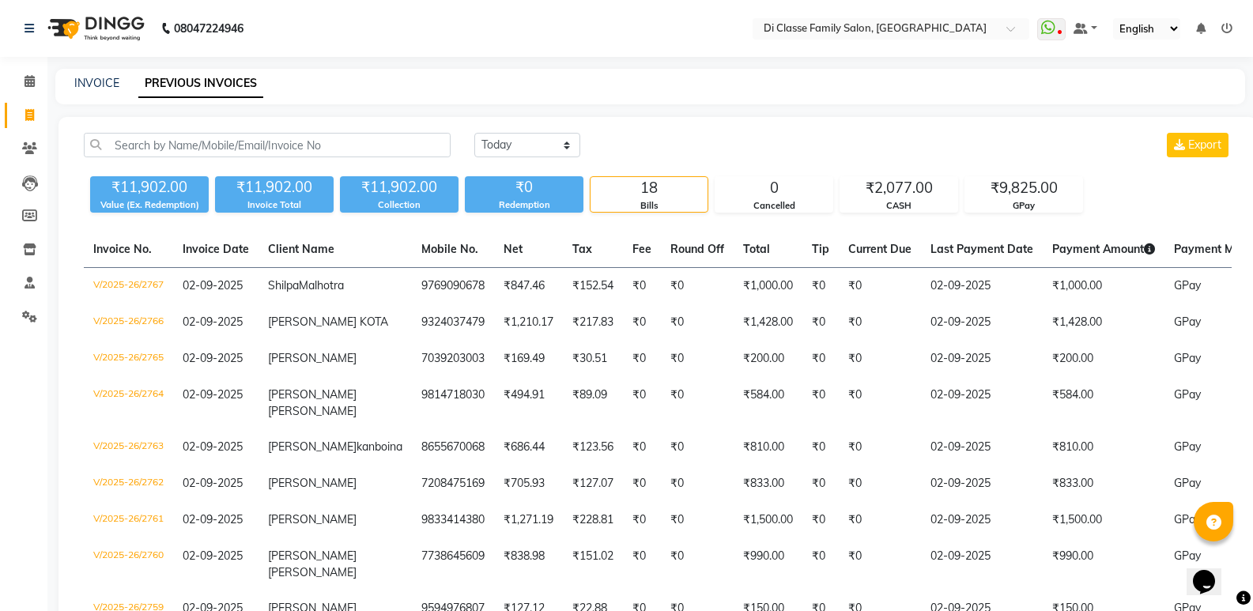
click at [633, 106] on main "INVOICE PREVIOUS INVOICES [DATE] [DATE] Custom Range Export ₹11,902.00 Value (E…" at bounding box center [649, 562] width 1205 height 987
